Goal: Transaction & Acquisition: Purchase product/service

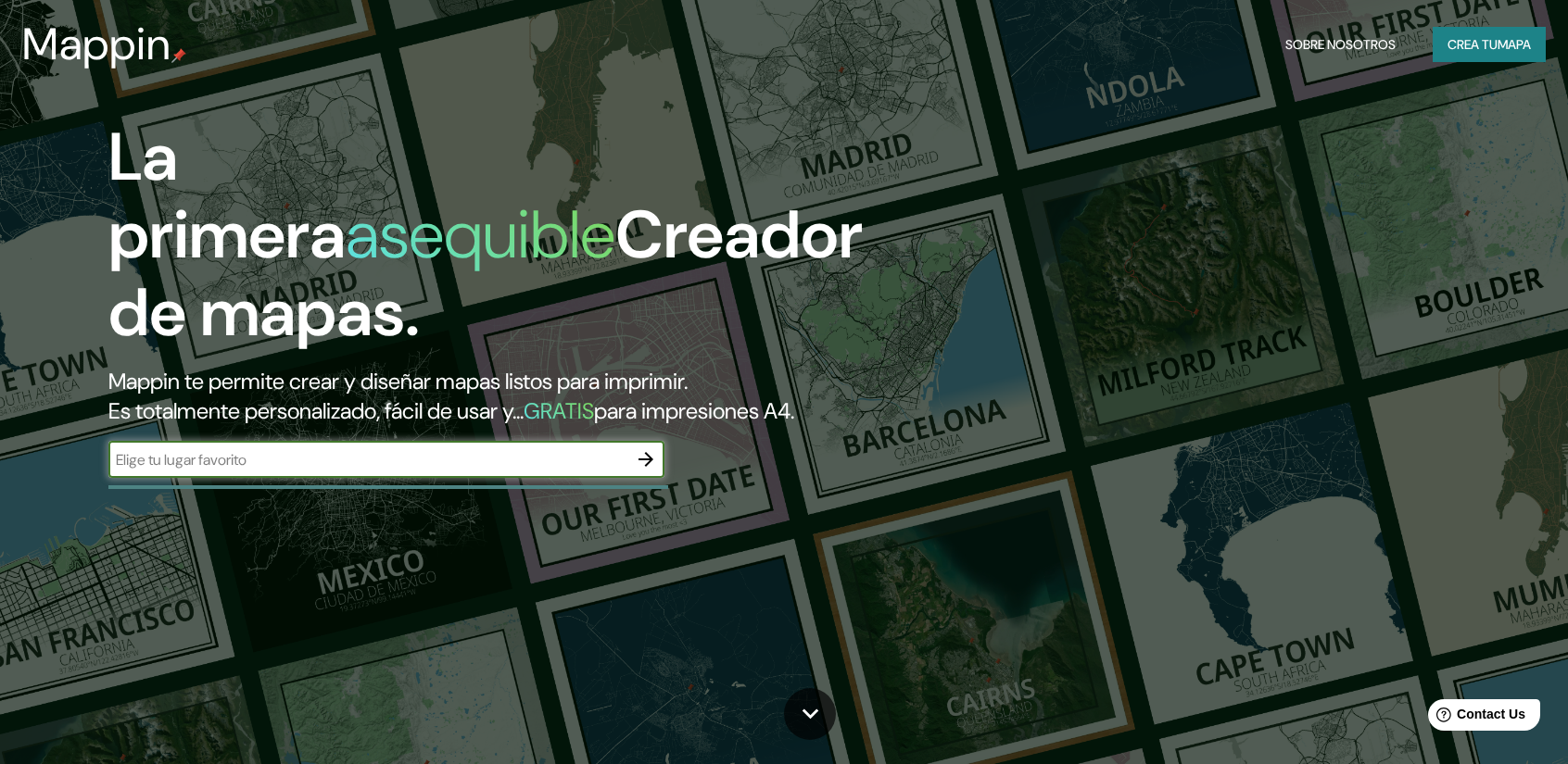
click at [505, 466] on input "text" at bounding box center [368, 460] width 519 height 21
type input "PUERTO [PERSON_NAME]"
click at [640, 462] on icon "button" at bounding box center [645, 459] width 22 height 22
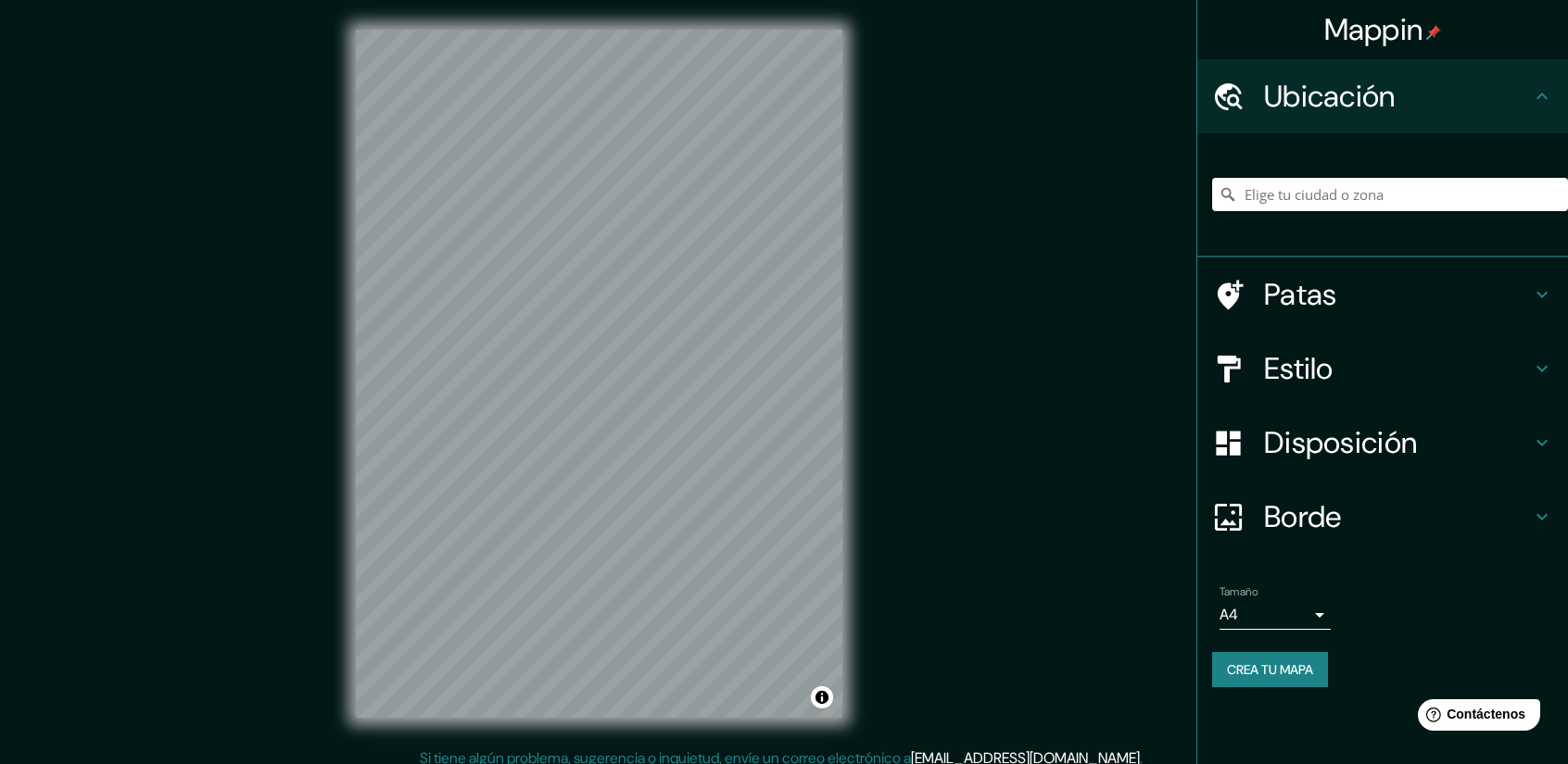
click at [1328, 190] on input "Elige tu ciudad o zona" at bounding box center [1390, 194] width 356 height 33
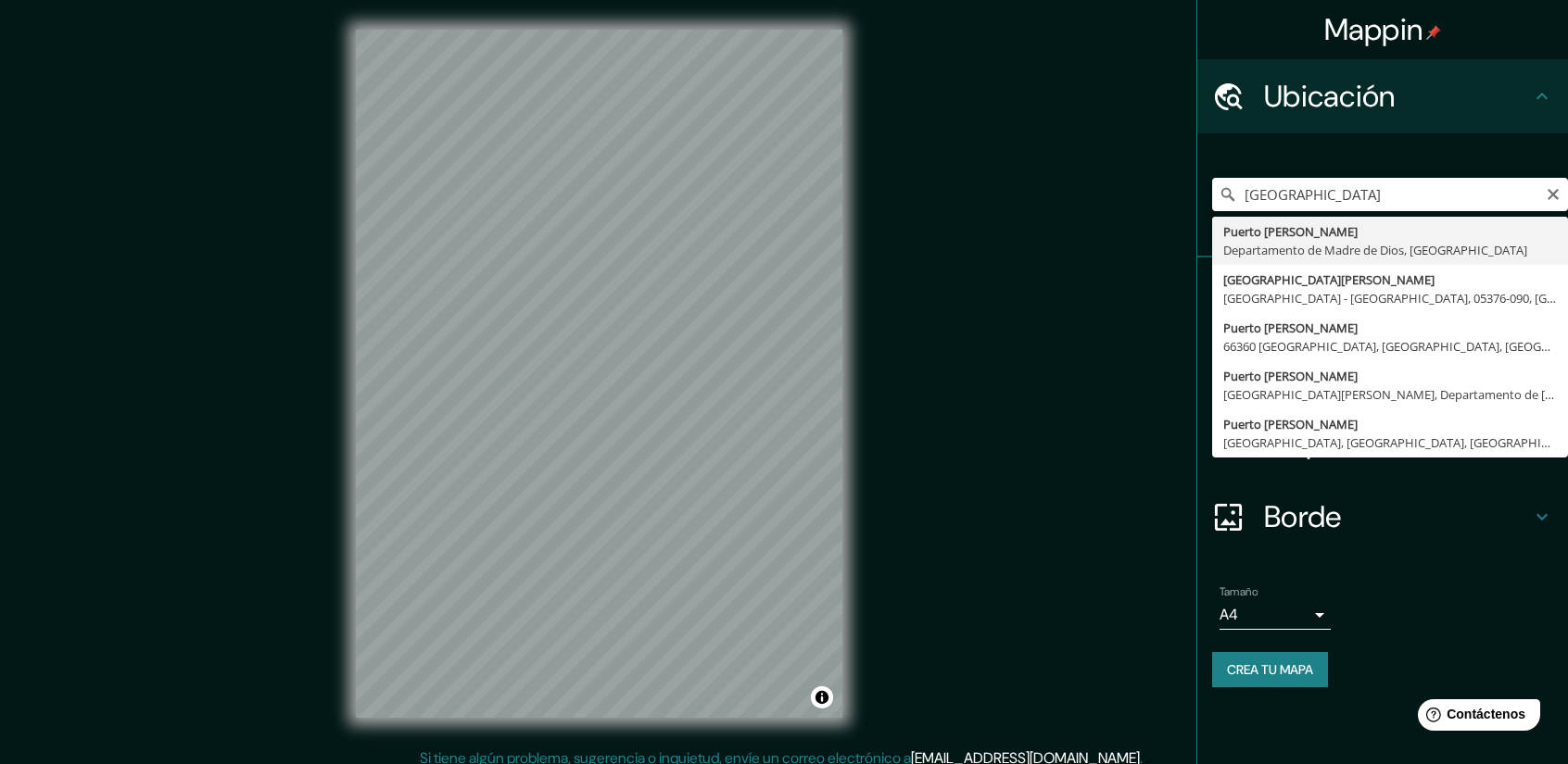
type input "[GEOGRAPHIC_DATA][PERSON_NAME], Departamento de [GEOGRAPHIC_DATA], [GEOGRAPHIC_…"
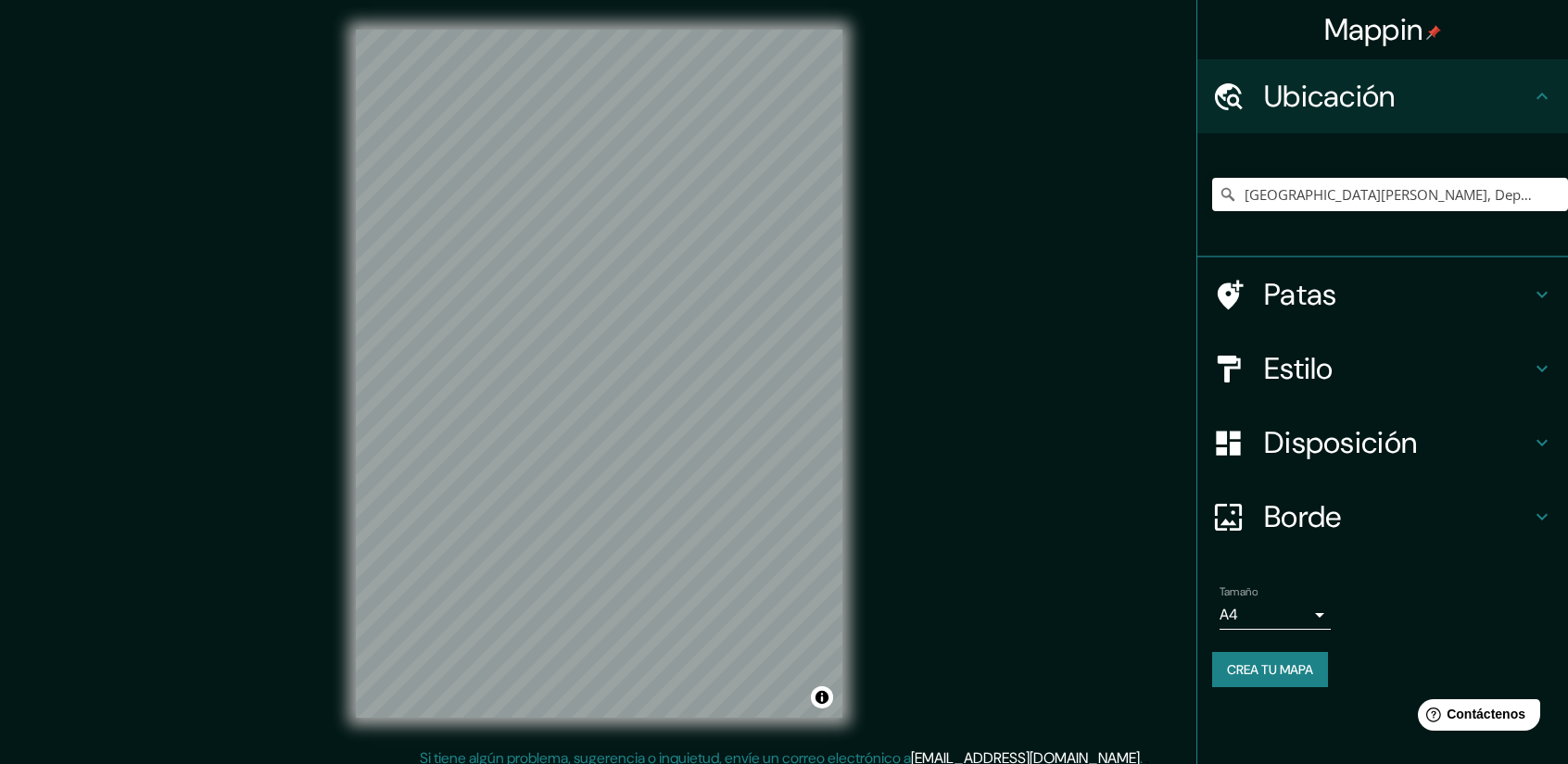
click at [1411, 366] on h4 "Estilo" at bounding box center [1397, 368] width 267 height 37
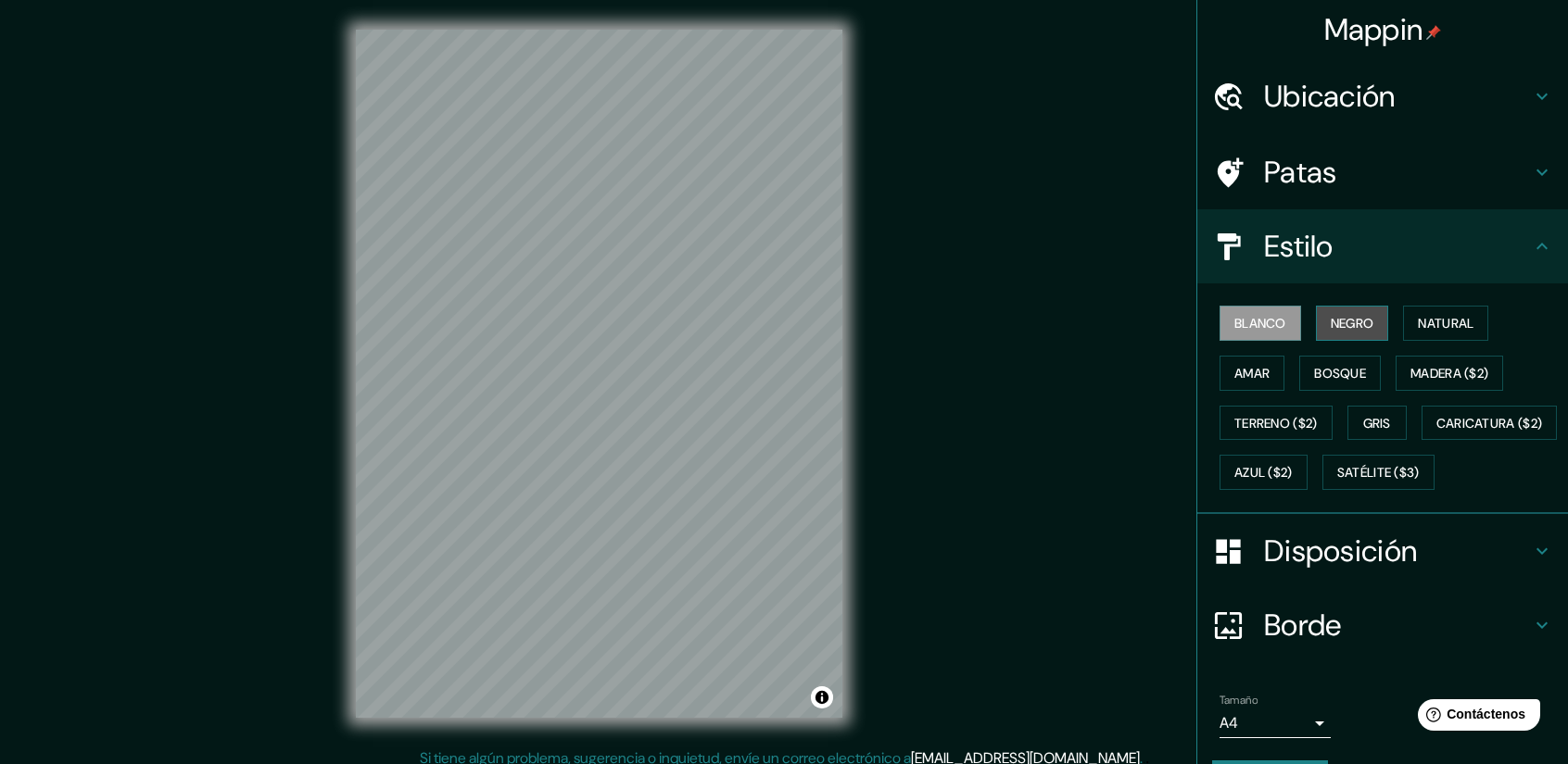
click at [1331, 329] on font "Negro" at bounding box center [1352, 323] width 44 height 17
click at [1316, 369] on font "Bosque" at bounding box center [1340, 373] width 52 height 17
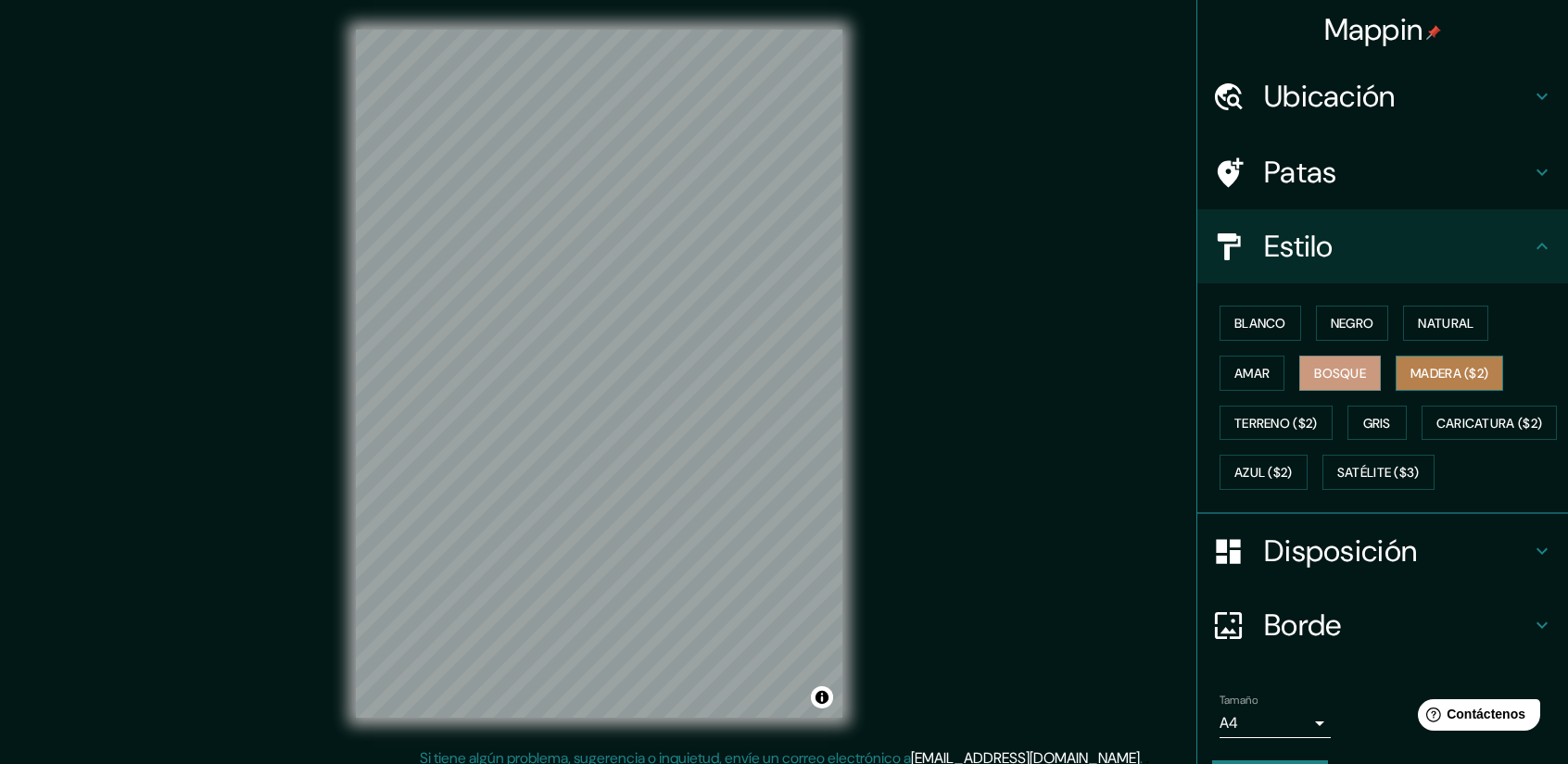
click at [1411, 362] on font "Madera ($2)" at bounding box center [1449, 373] width 78 height 24
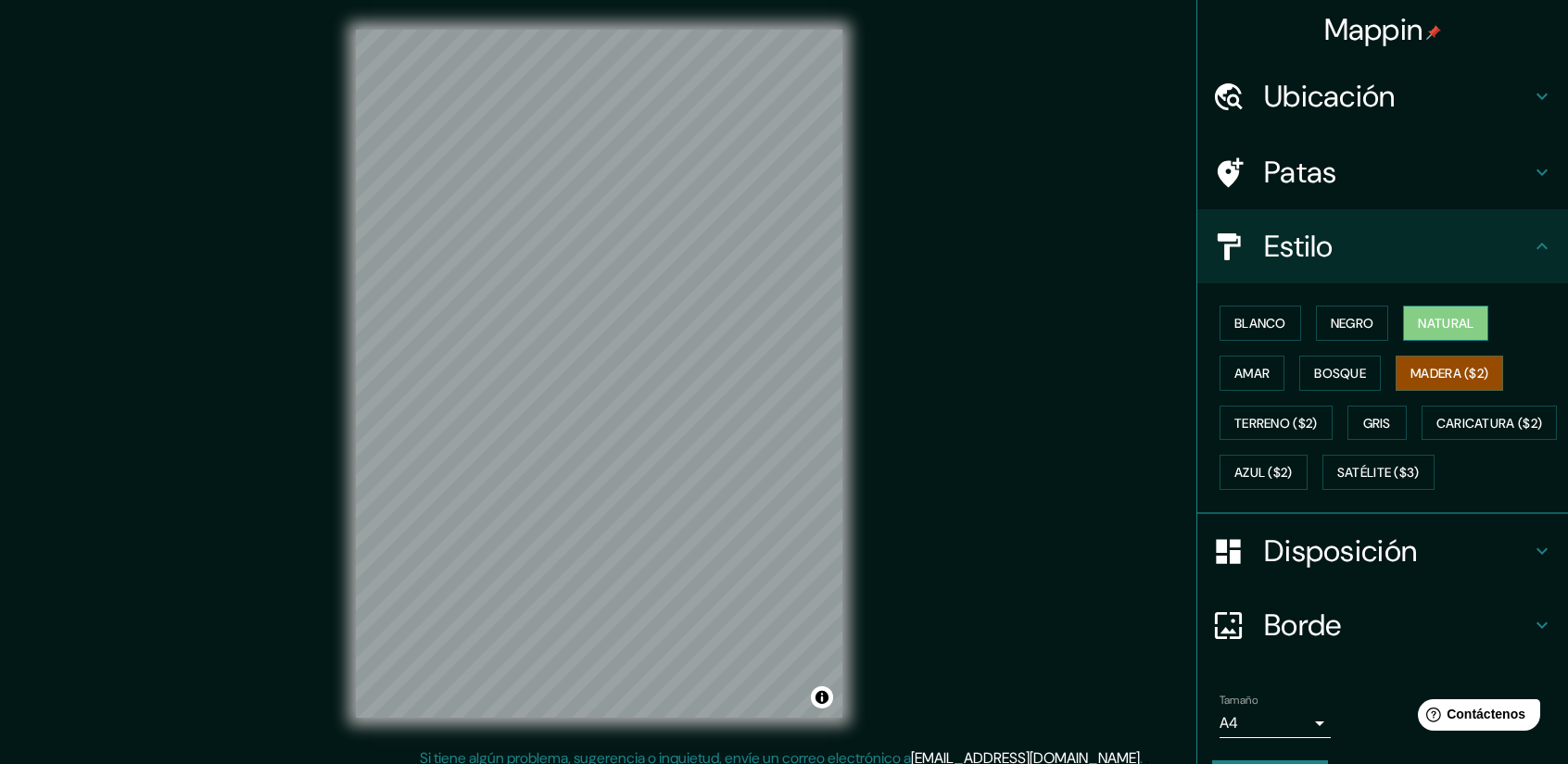
click at [1418, 328] on font "Natural" at bounding box center [1445, 323] width 55 height 17
click at [1273, 419] on font "Terreno ($2)" at bounding box center [1276, 423] width 84 height 17
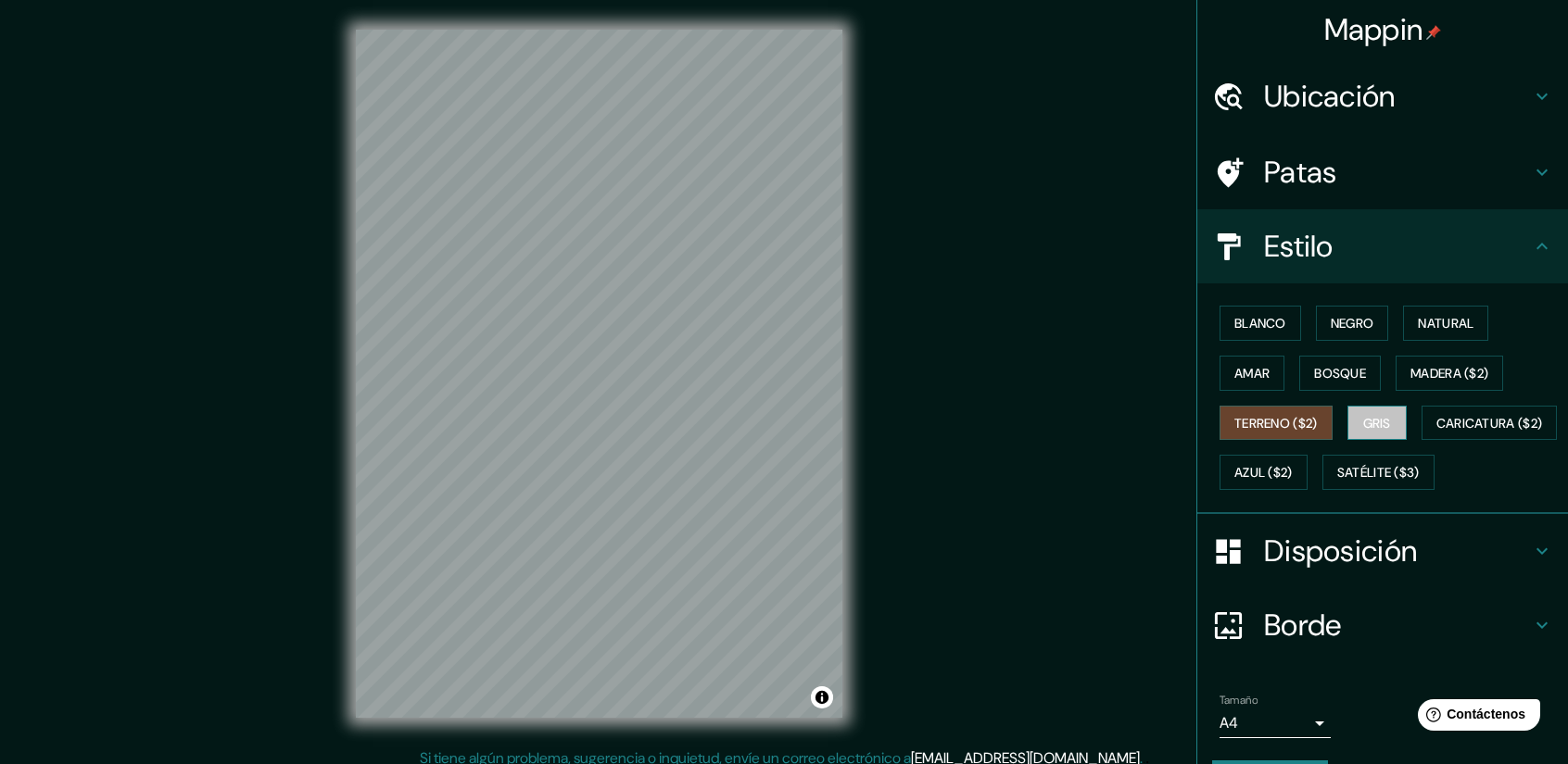
click at [1382, 414] on button "Gris" at bounding box center [1376, 424] width 59 height 35
click at [843, 391] on div "© Mapbox © OpenStreetMap Improve this map" at bounding box center [599, 373] width 545 height 747
click at [1321, 644] on font "Borde" at bounding box center [1303, 625] width 78 height 39
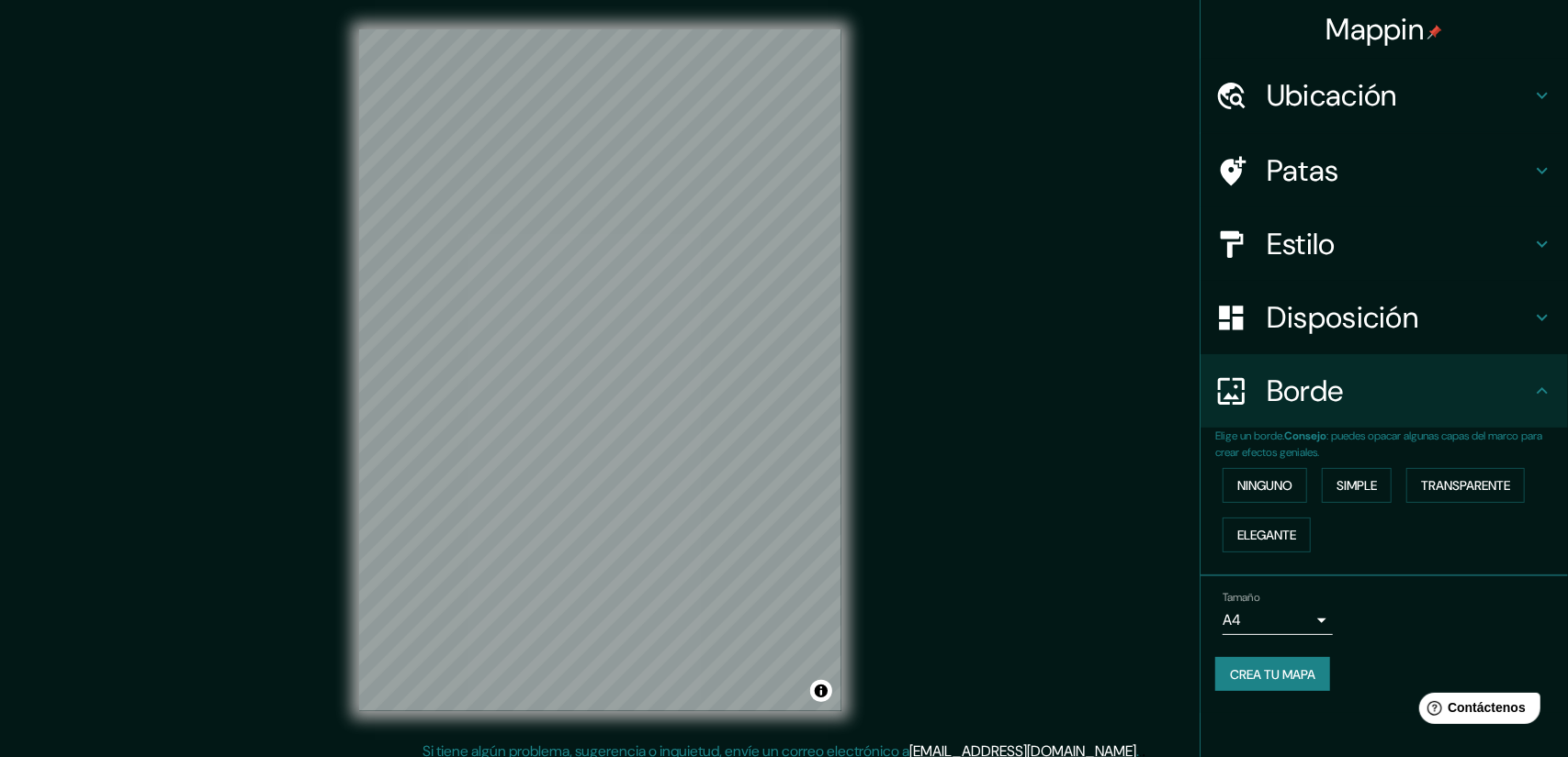
click at [1289, 614] on body "Mappin Ubicación Puerto Maldonado, Departamento de Madre de Dios, Perú Patas Es…" at bounding box center [784, 378] width 1568 height 757
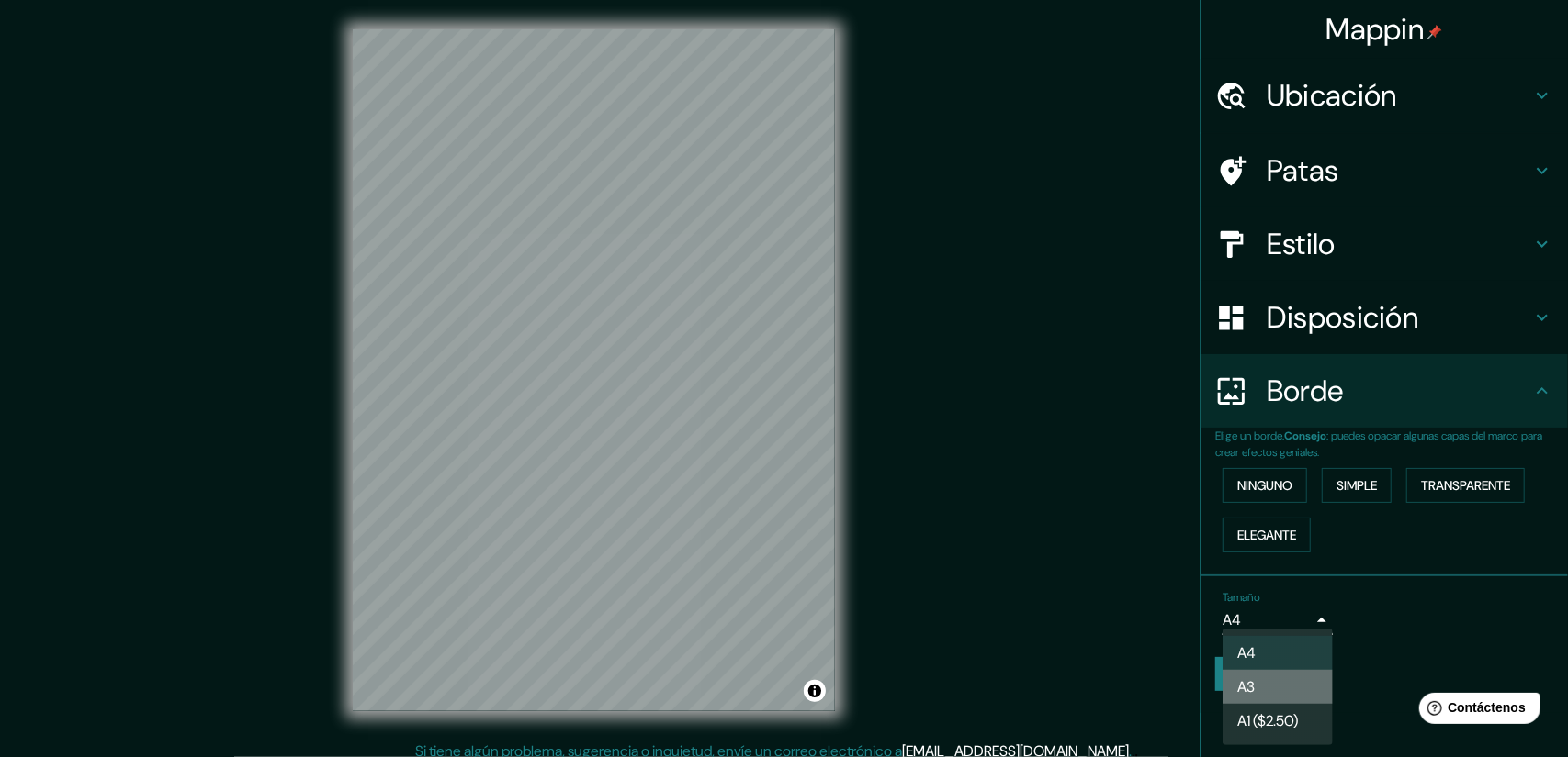
click at [1270, 685] on li "A3" at bounding box center [1278, 687] width 110 height 34
type input "a4"
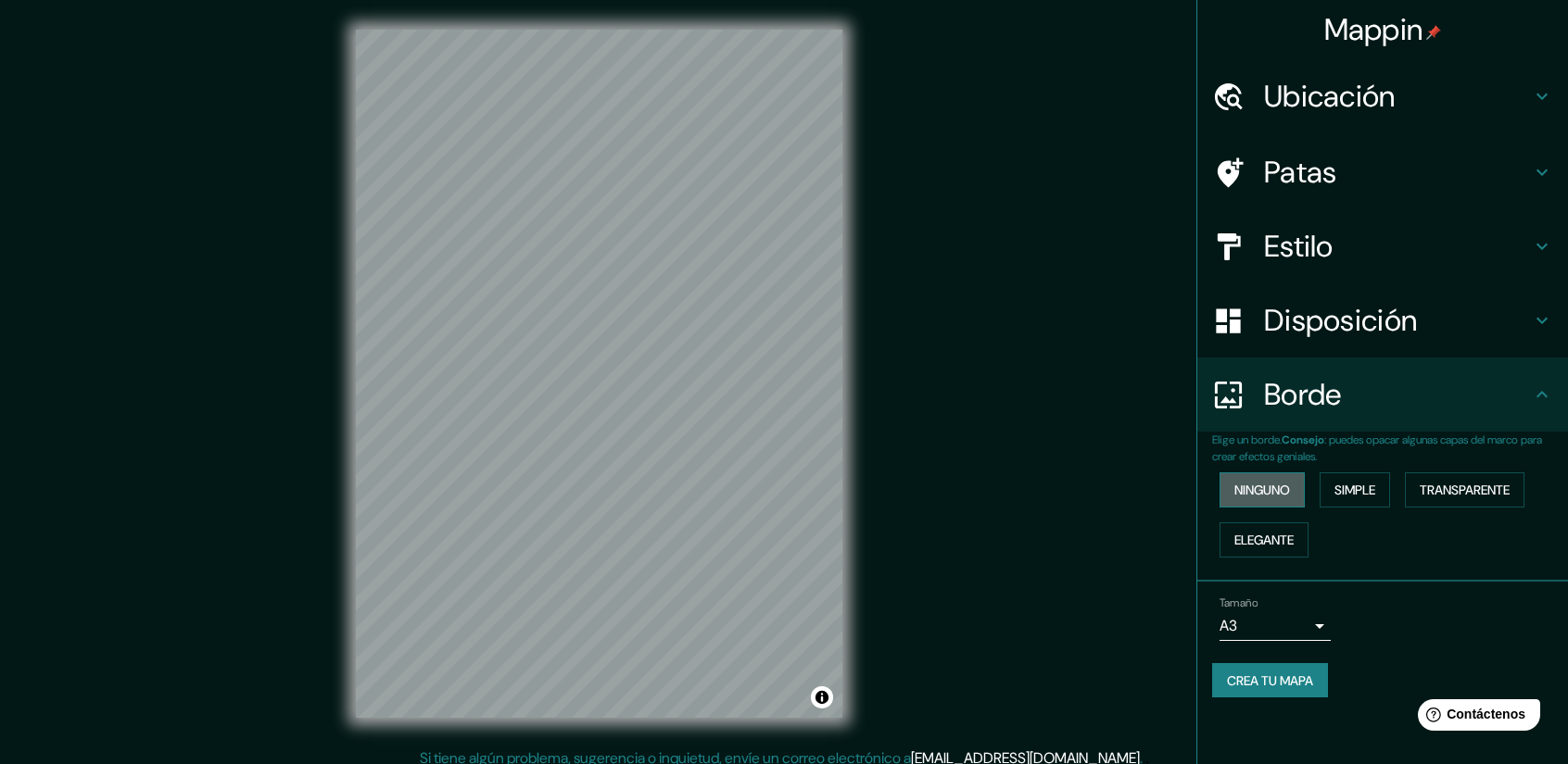
click at [1261, 487] on font "Ninguno" at bounding box center [1262, 490] width 55 height 17
click at [1351, 499] on font "Simple" at bounding box center [1355, 490] width 41 height 24
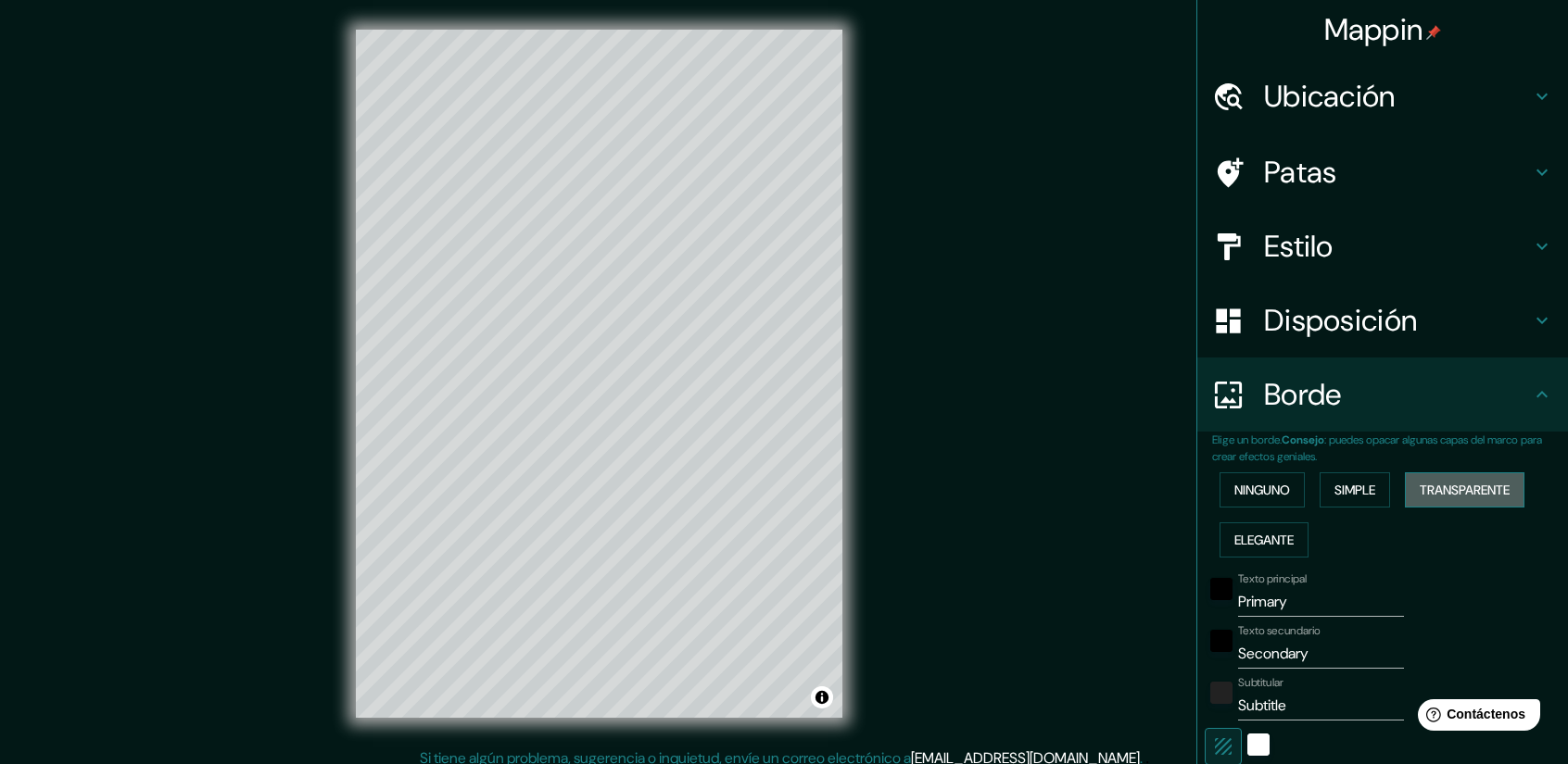
click at [1431, 500] on font "Transparente" at bounding box center [1464, 490] width 89 height 24
click at [1264, 538] on font "Elegante" at bounding box center [1264, 539] width 59 height 17
click at [1260, 478] on font "Ninguno" at bounding box center [1262, 490] width 55 height 24
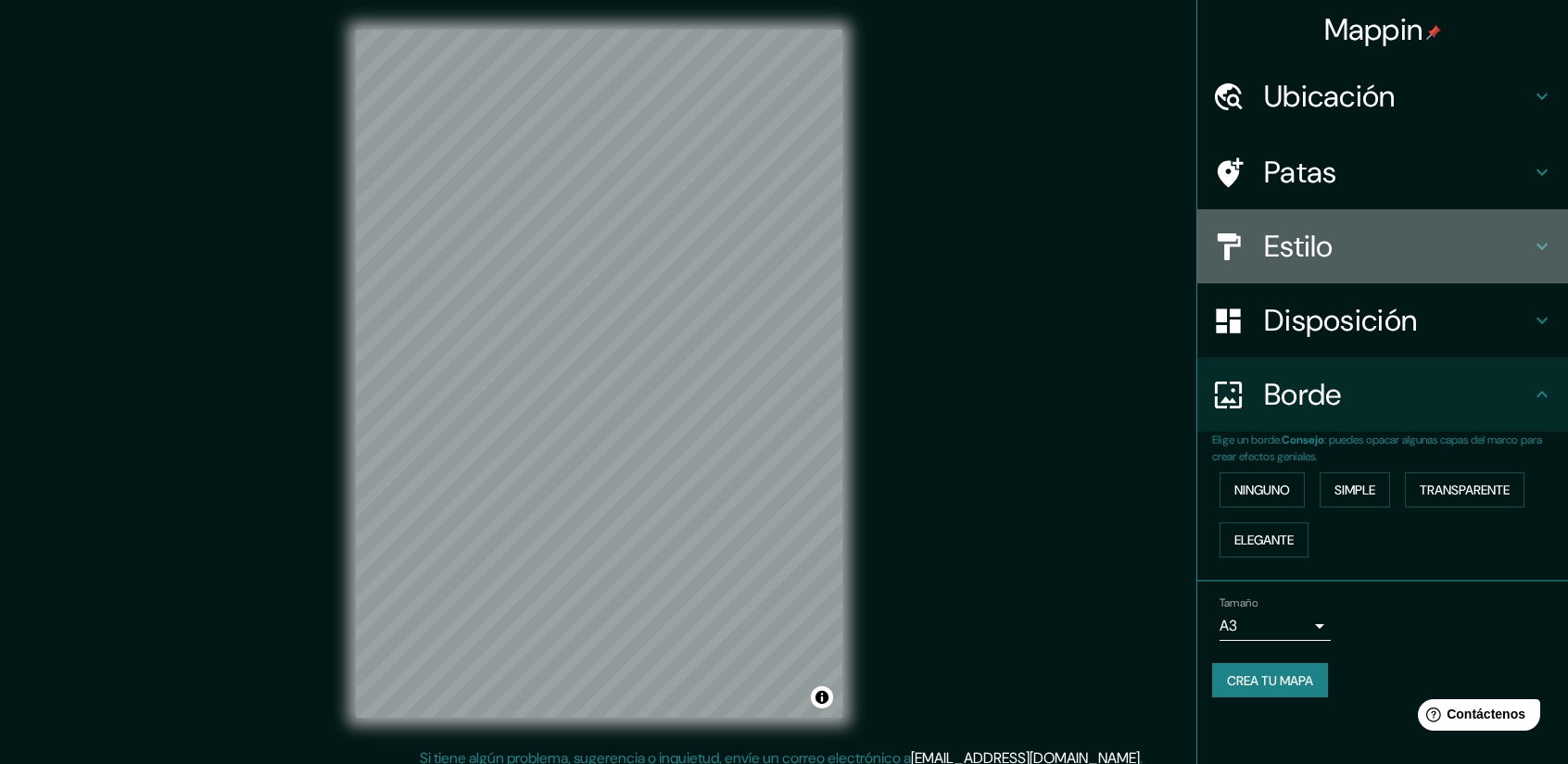
click at [1551, 241] on icon at bounding box center [1542, 246] width 22 height 22
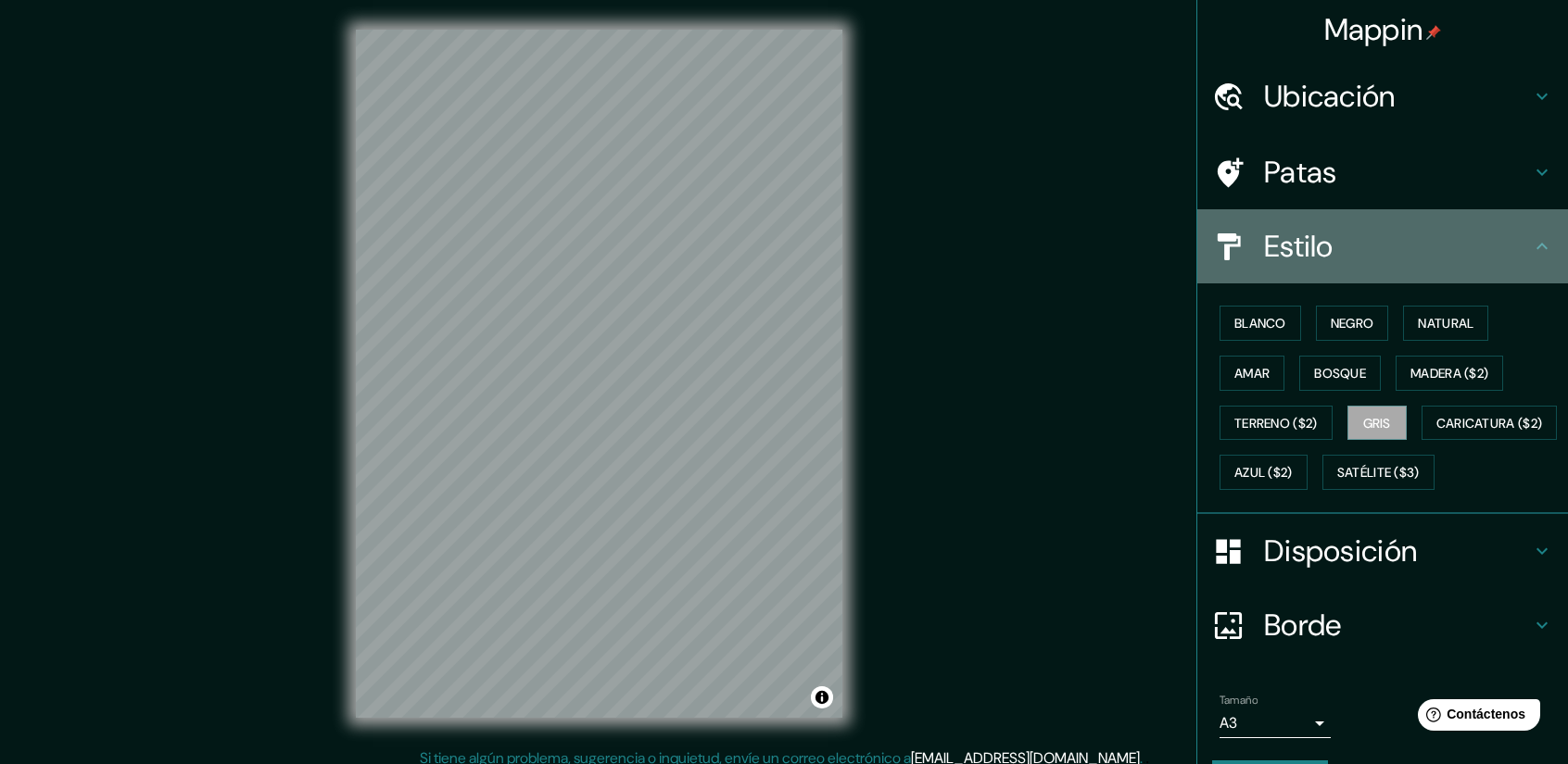
click at [1531, 248] on icon at bounding box center [1542, 246] width 22 height 22
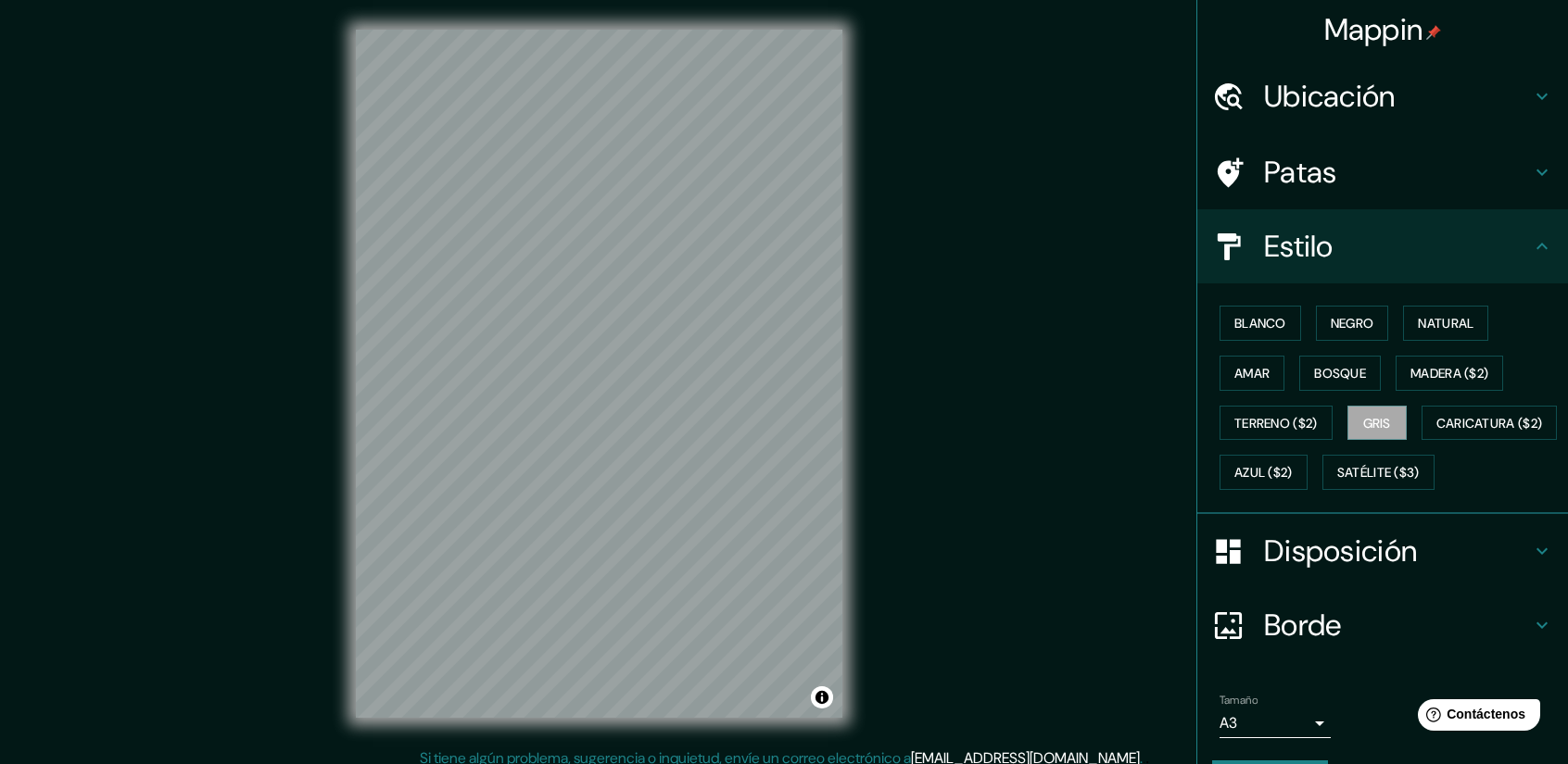
click at [1531, 173] on icon at bounding box center [1542, 172] width 22 height 22
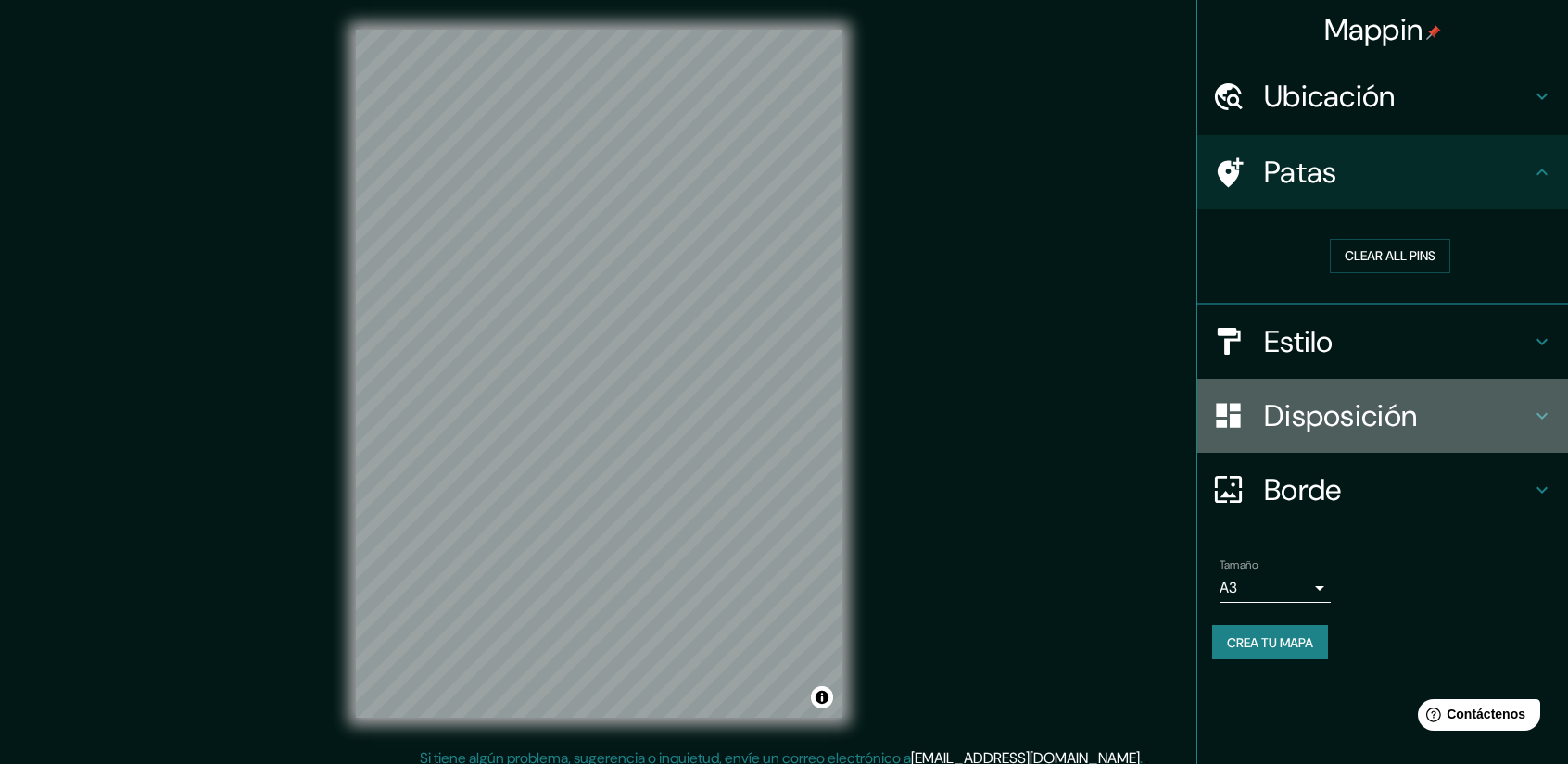
click at [1466, 414] on h4 "Disposición" at bounding box center [1397, 416] width 267 height 37
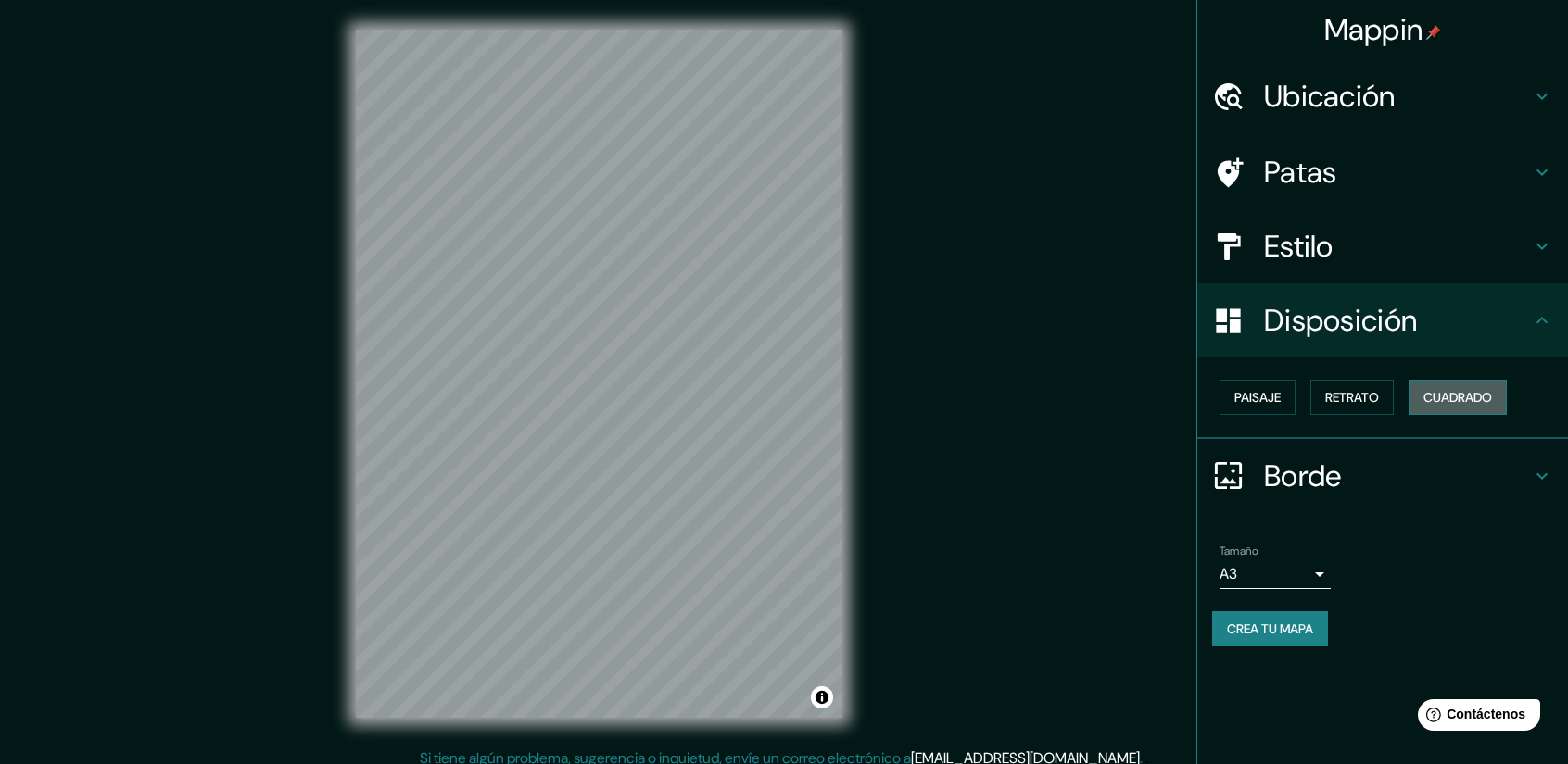
click at [1456, 396] on font "Cuadrado" at bounding box center [1457, 397] width 69 height 17
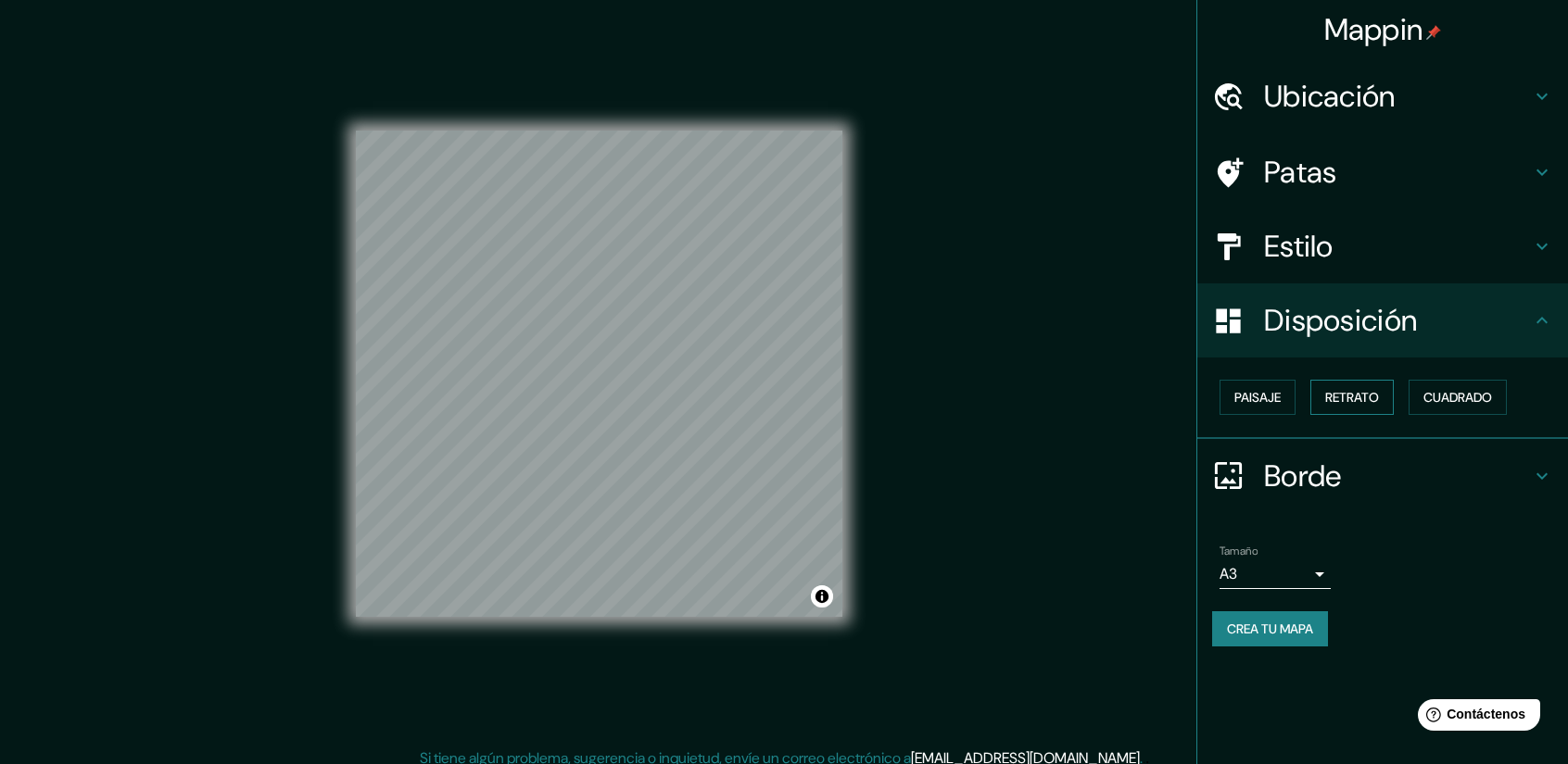
click at [1371, 397] on font "Retrato" at bounding box center [1351, 397] width 53 height 17
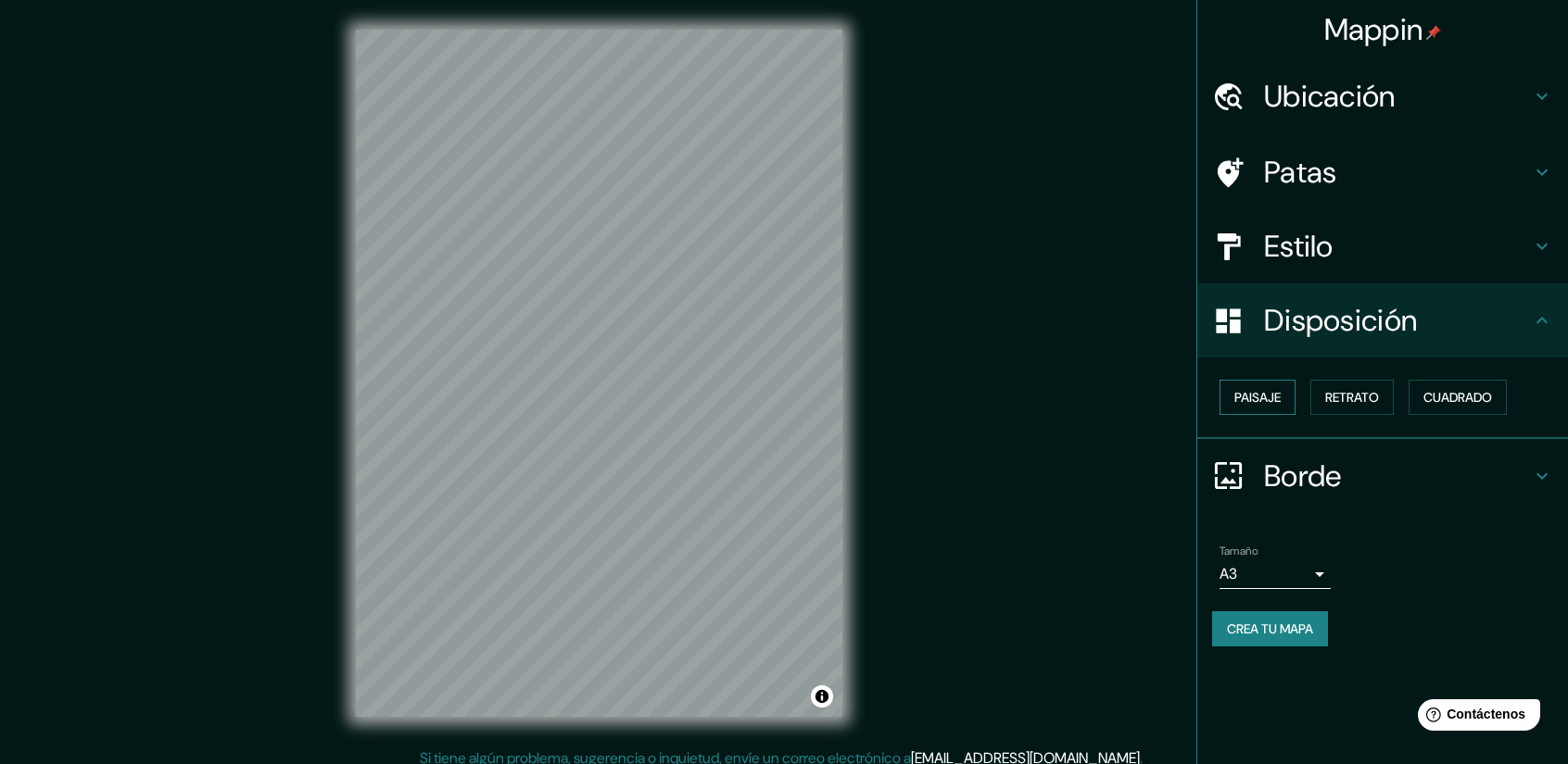
click at [1284, 397] on button "Paisaje" at bounding box center [1257, 398] width 76 height 35
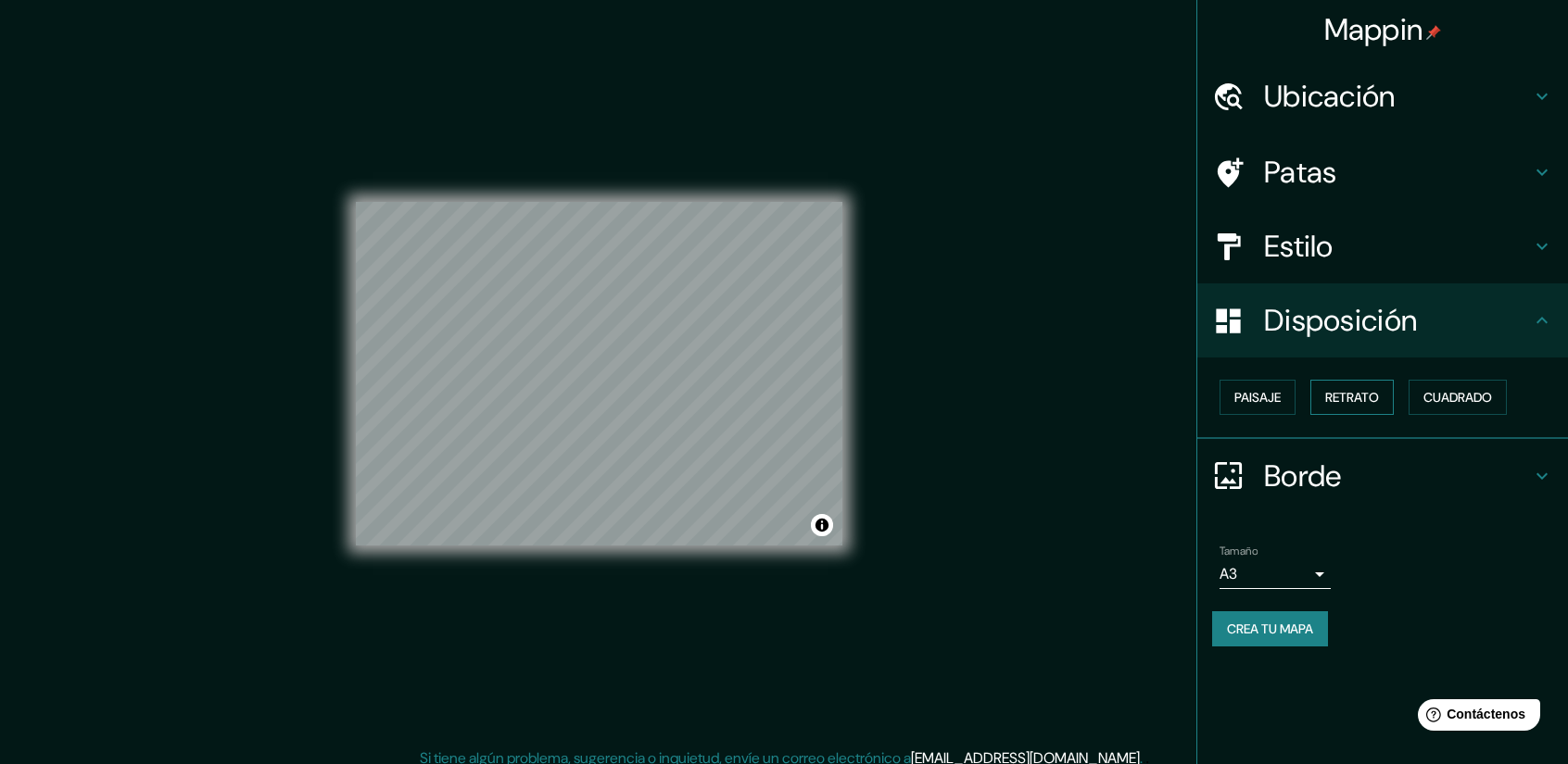
click at [1349, 400] on font "Retrato" at bounding box center [1351, 397] width 53 height 17
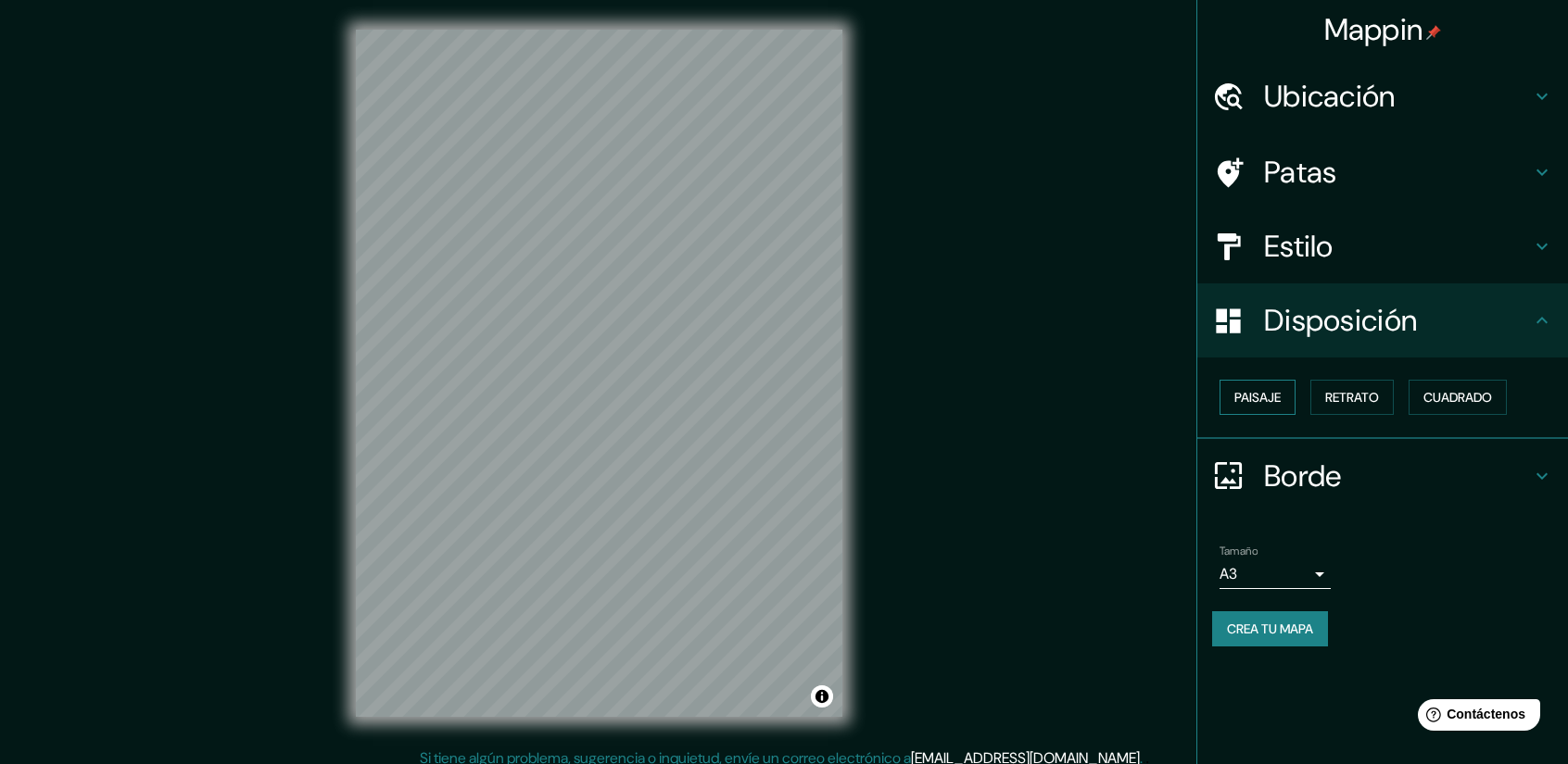
click at [1256, 397] on font "Paisaje" at bounding box center [1258, 397] width 47 height 17
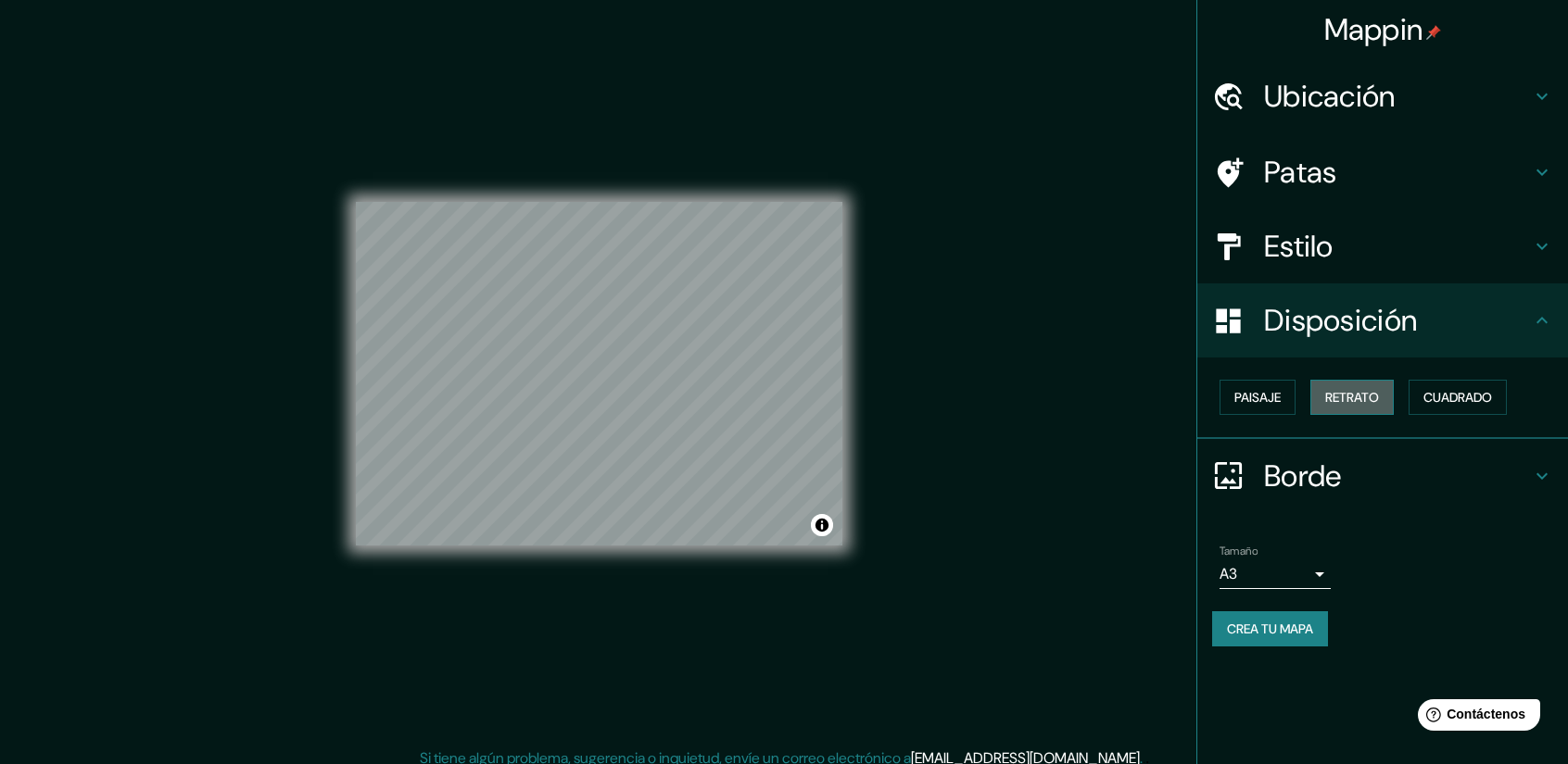
click at [1372, 403] on font "Retrato" at bounding box center [1351, 397] width 53 height 17
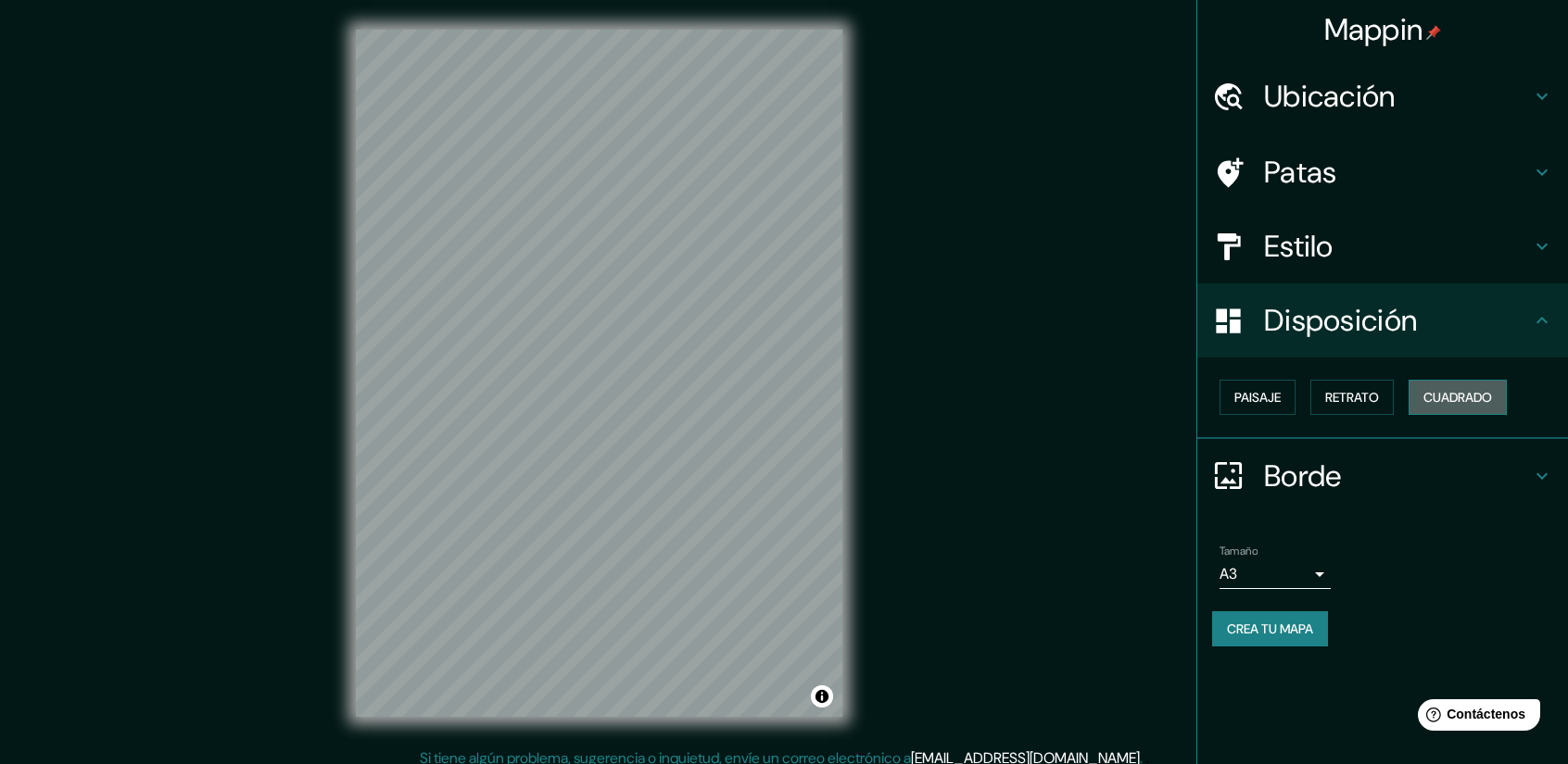
click at [1453, 403] on font "Cuadrado" at bounding box center [1457, 397] width 69 height 17
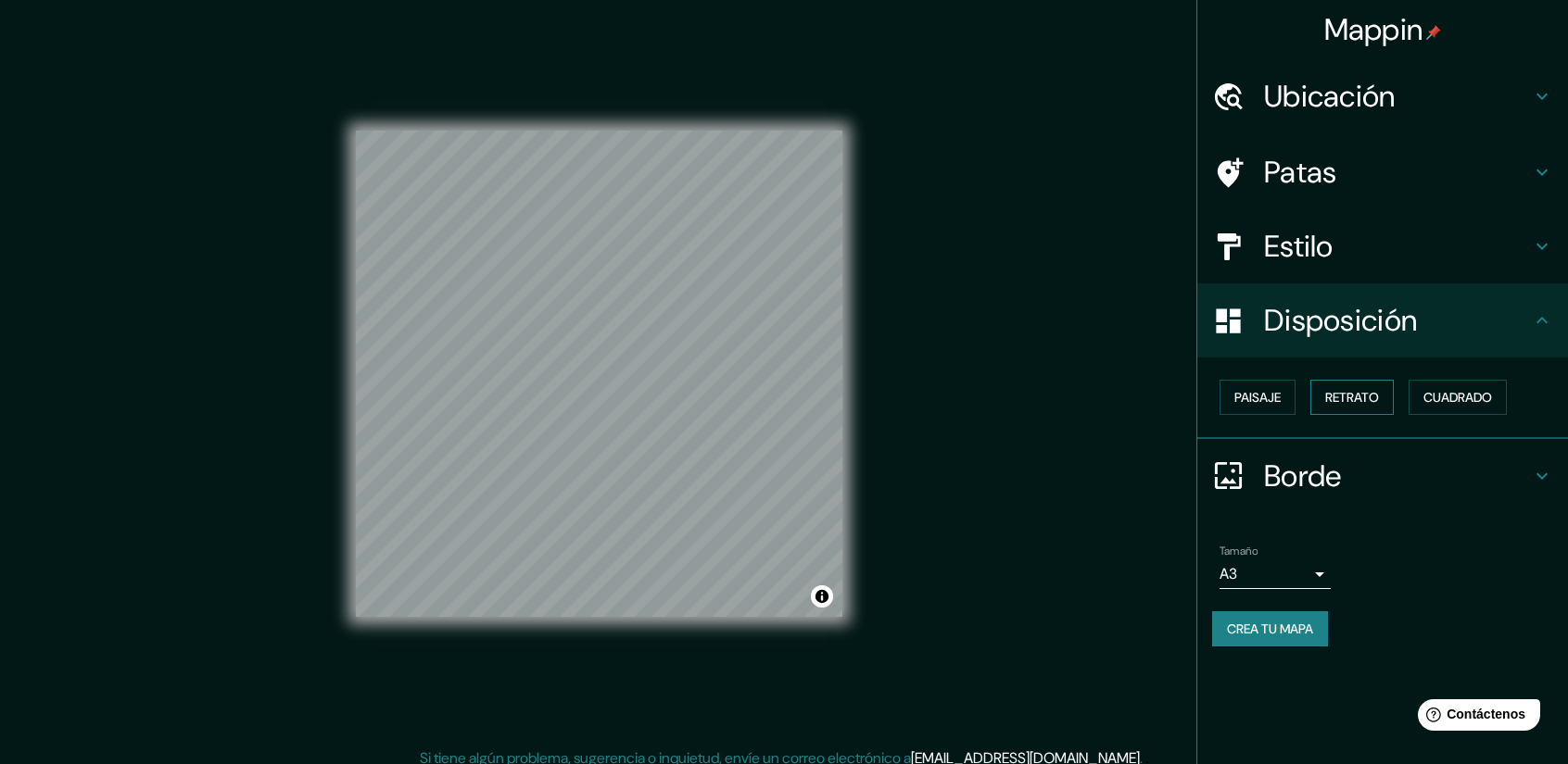
click at [1384, 399] on button "Retrato" at bounding box center [1352, 398] width 84 height 35
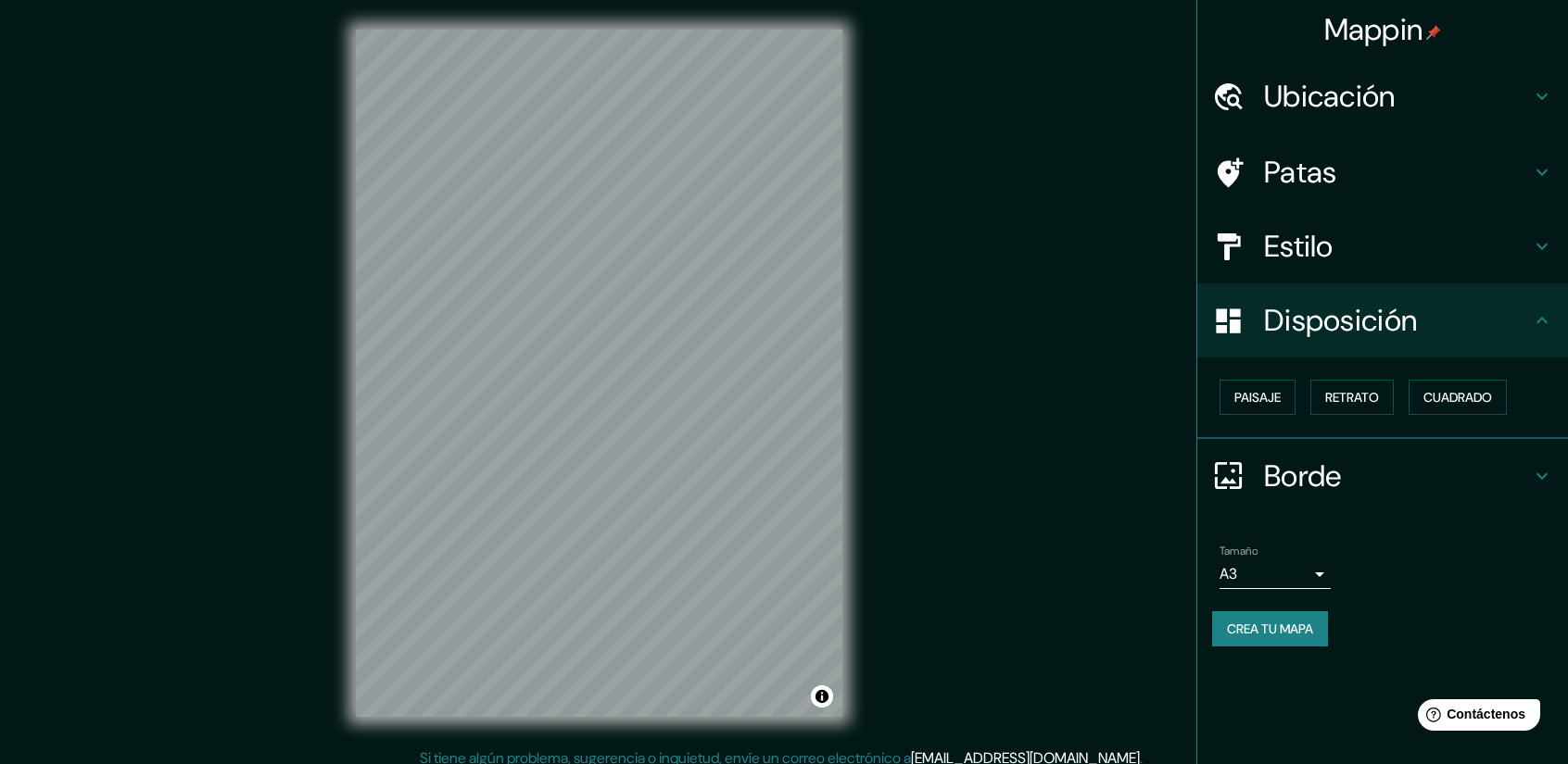
click at [1414, 267] on div "Estilo" at bounding box center [1382, 246] width 370 height 74
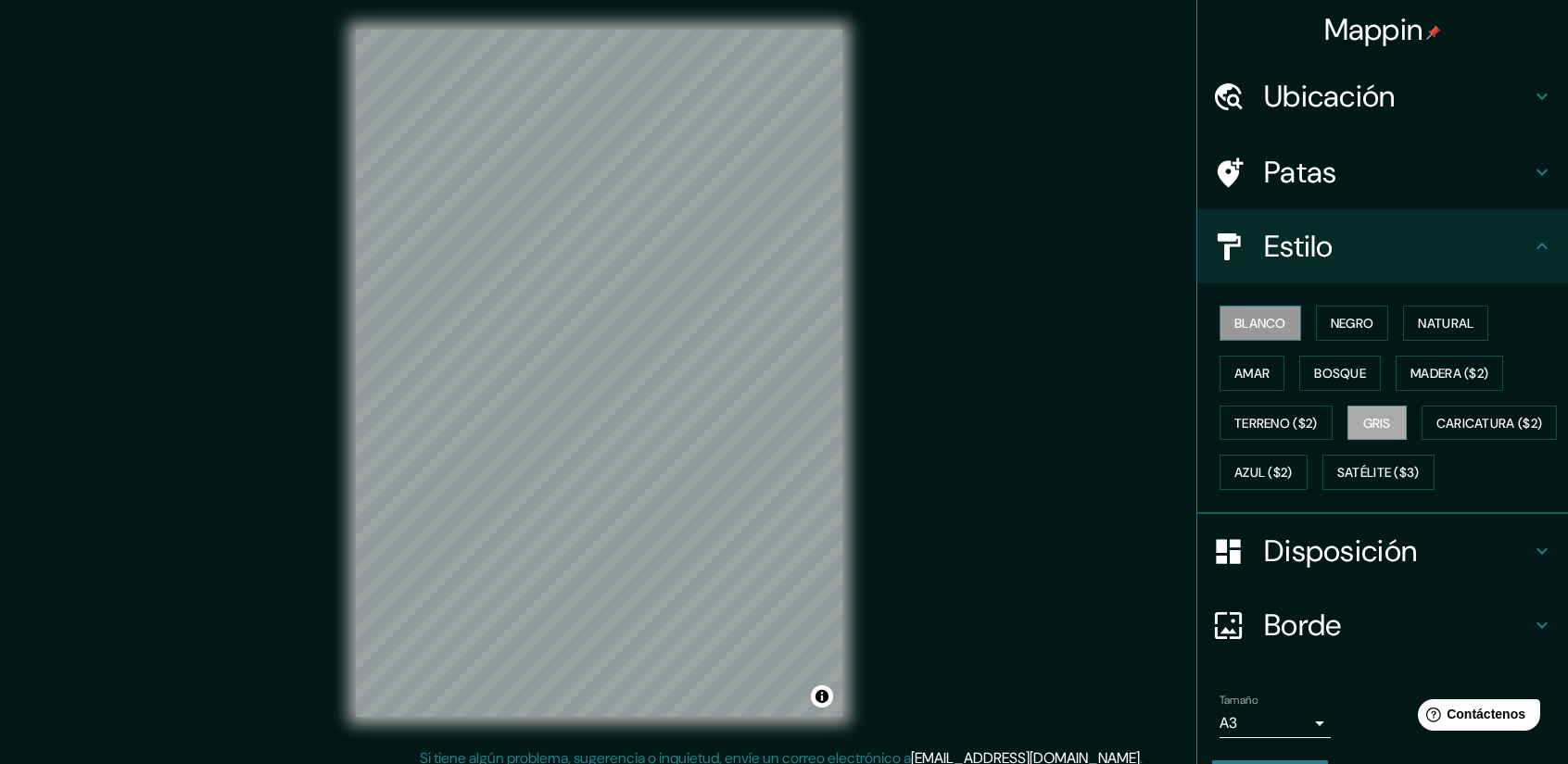
click at [1264, 326] on font "Blanco" at bounding box center [1260, 323] width 52 height 17
click at [1338, 327] on font "Negro" at bounding box center [1352, 323] width 44 height 17
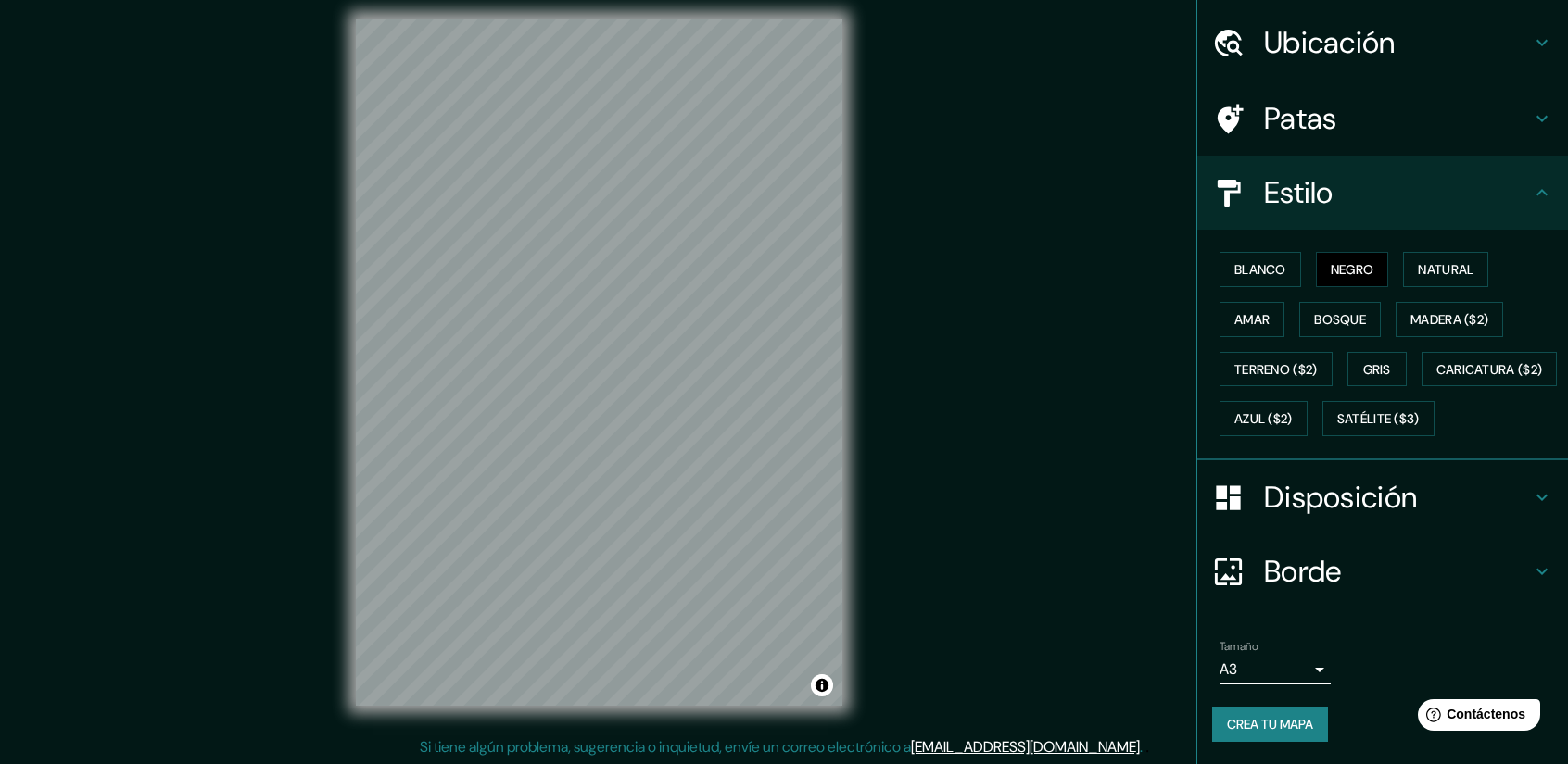
scroll to position [12, 0]
click at [1277, 722] on font "Crea tu mapa" at bounding box center [1270, 724] width 87 height 17
click at [1283, 719] on font "Crea tu mapa" at bounding box center [1270, 724] width 87 height 17
click at [1254, 723] on font "Crea tu mapa" at bounding box center [1270, 724] width 87 height 17
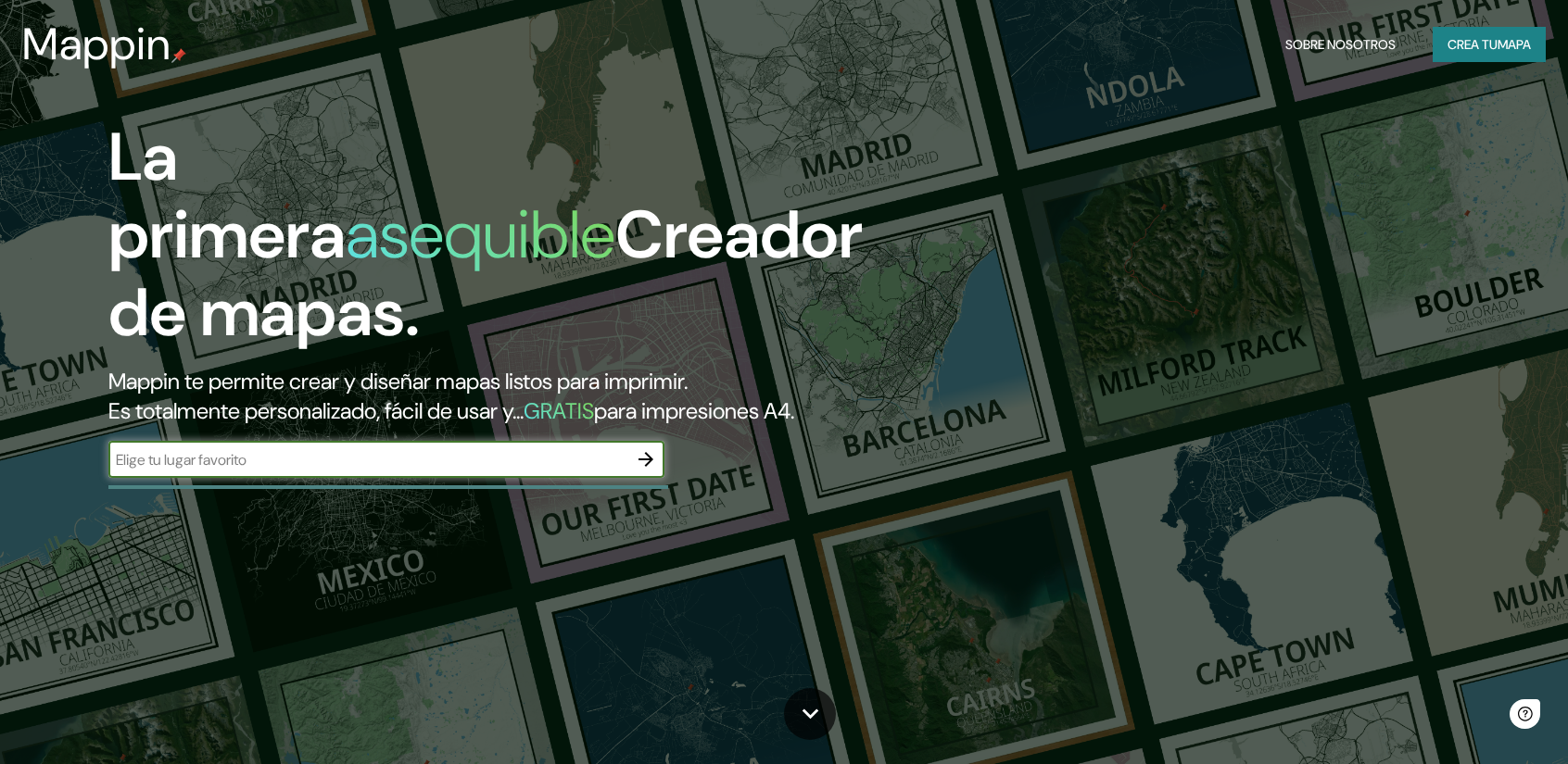
click at [624, 464] on input "text" at bounding box center [368, 460] width 519 height 21
type input "PUERTO [PERSON_NAME]"
click at [632, 460] on button "button" at bounding box center [645, 460] width 37 height 37
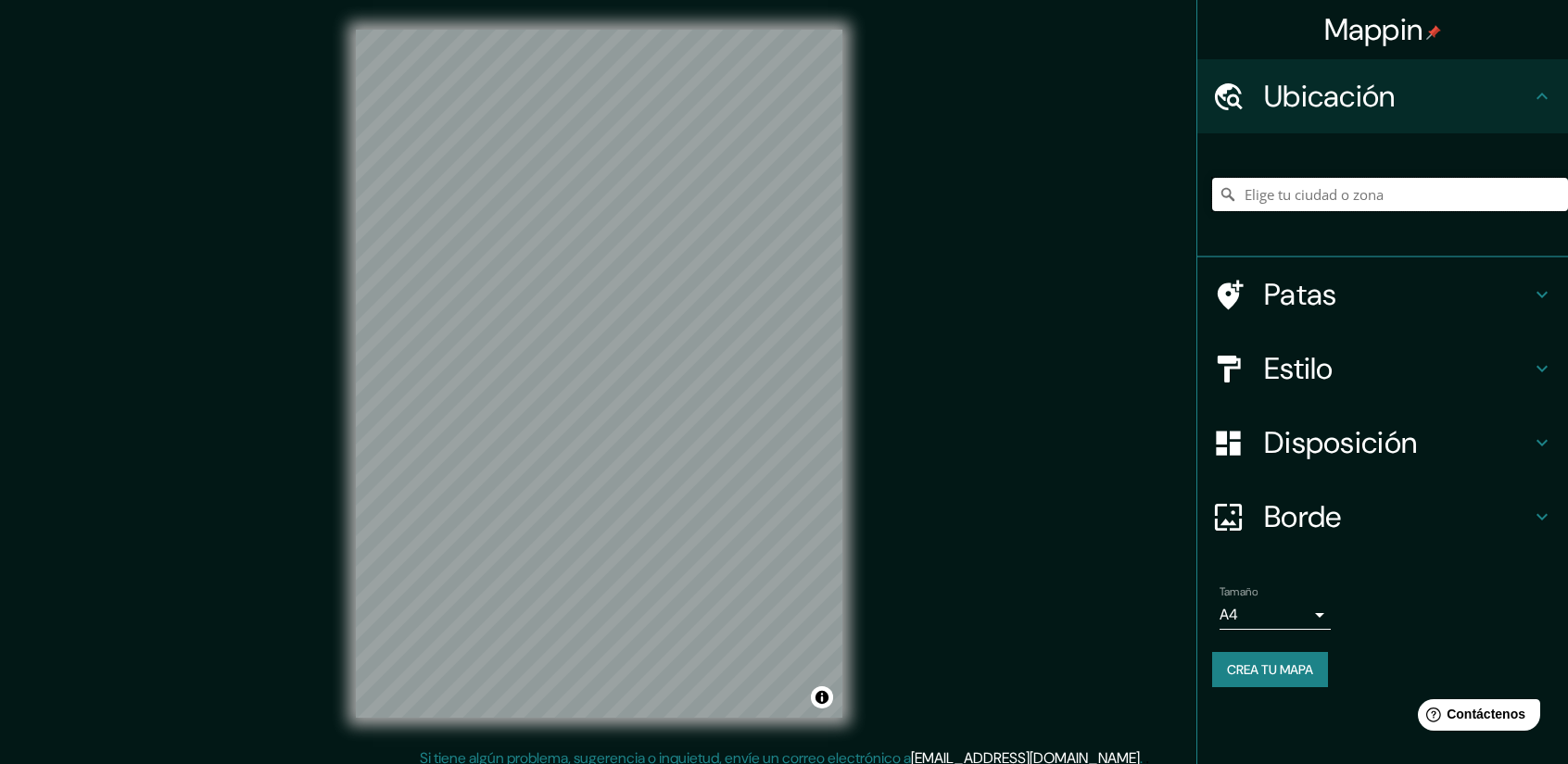
click at [1372, 208] on input "Elige tu ciudad o zona" at bounding box center [1390, 194] width 356 height 33
click at [1317, 195] on input "Elige tu ciudad o zona" at bounding box center [1390, 194] width 356 height 33
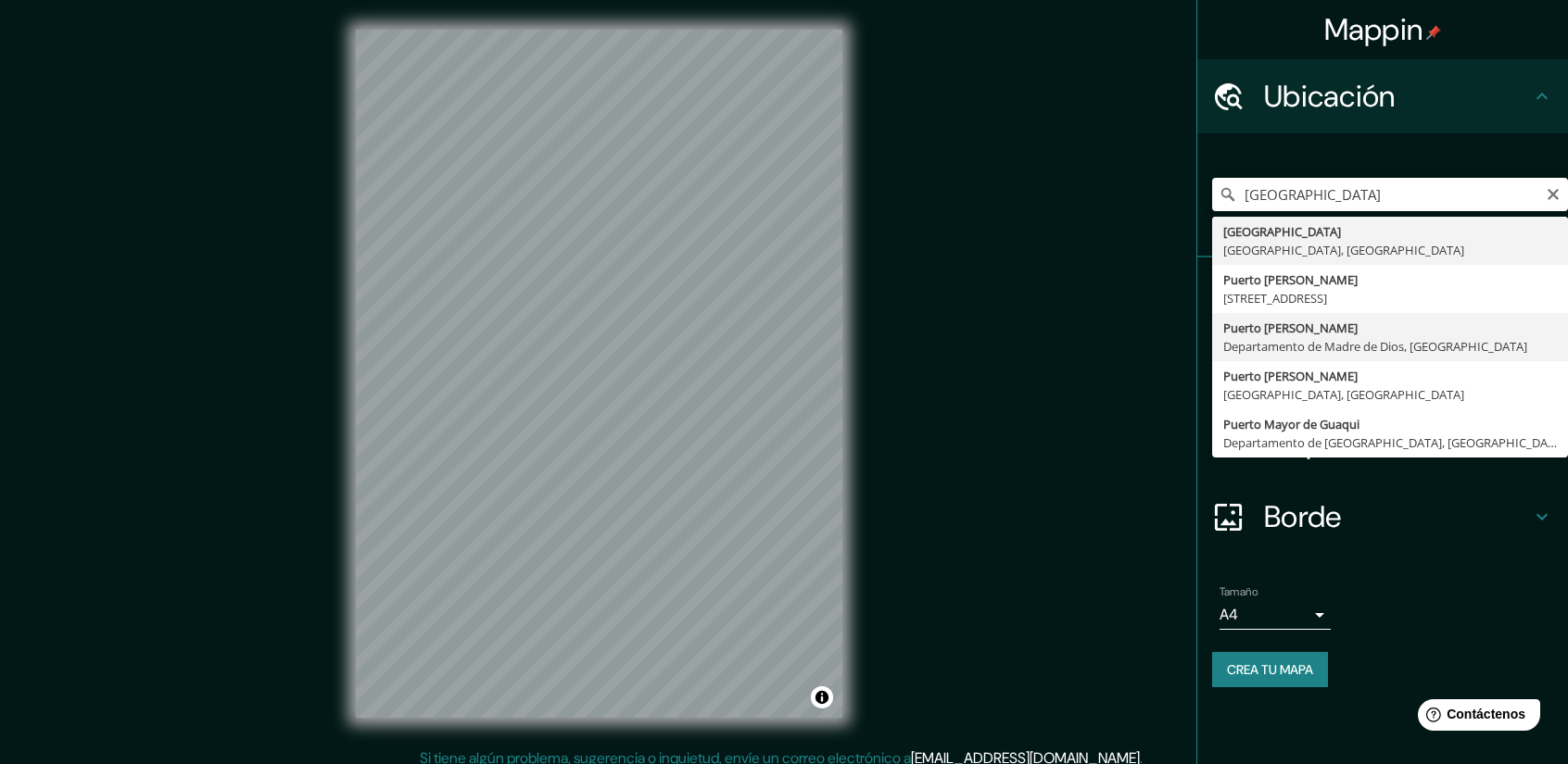
type input "[GEOGRAPHIC_DATA][PERSON_NAME], Departamento de [GEOGRAPHIC_DATA], [GEOGRAPHIC_…"
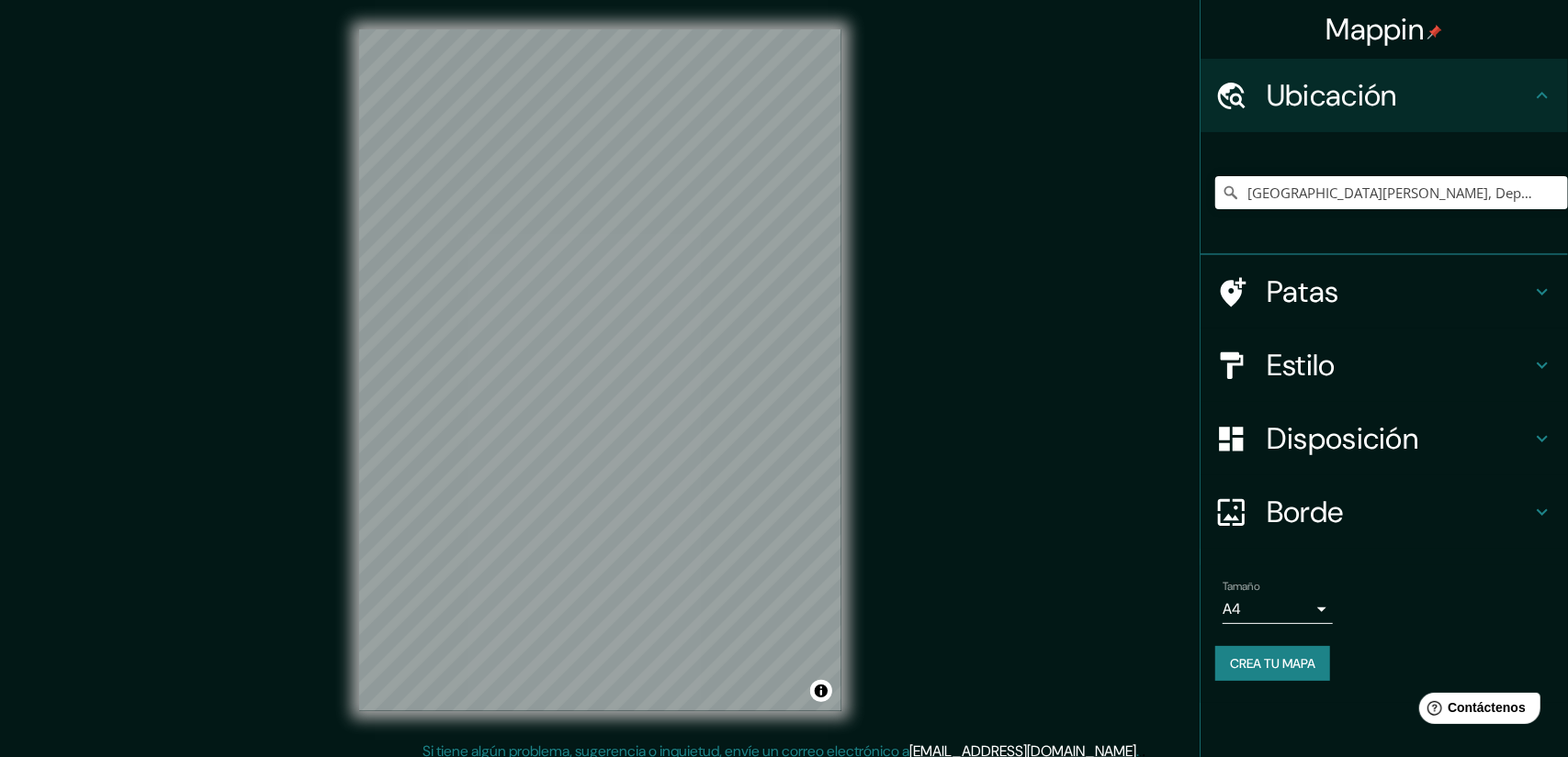
click at [1293, 599] on body "Mappin Ubicación [GEOGRAPHIC_DATA][PERSON_NAME], Departamento de [GEOGRAPHIC_DA…" at bounding box center [784, 378] width 1568 height 757
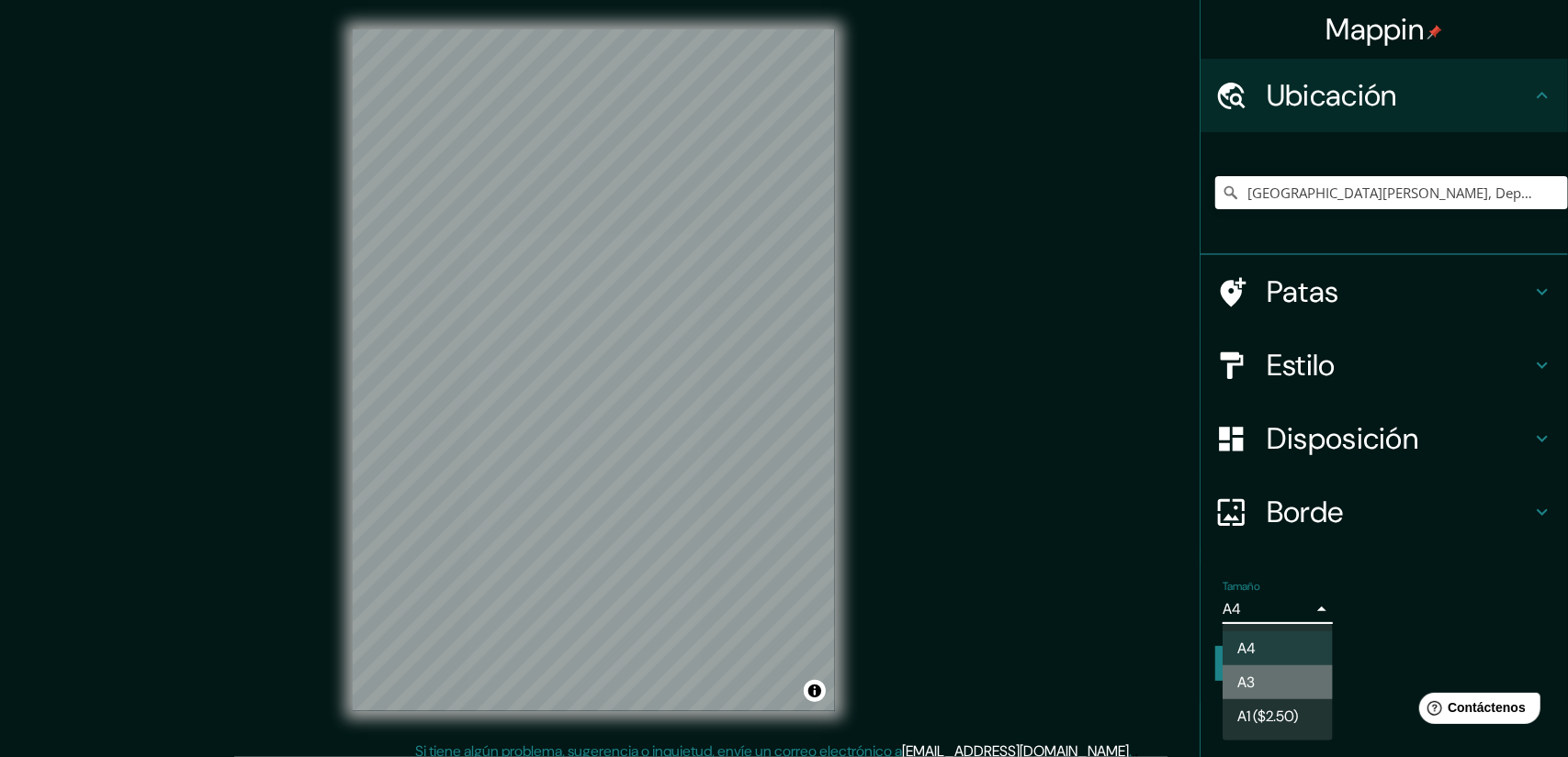
click at [1265, 688] on li "A3" at bounding box center [1278, 682] width 110 height 34
type input "a4"
